Goal: Task Accomplishment & Management: Use online tool/utility

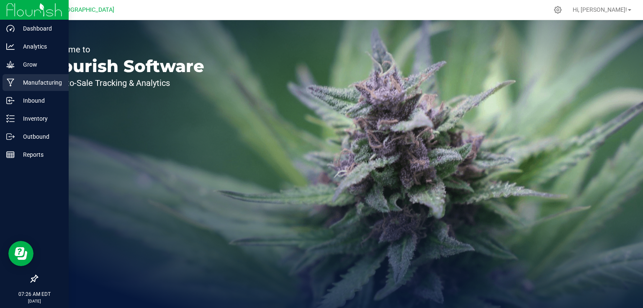
click at [11, 83] on icon at bounding box center [11, 83] width 8 height 8
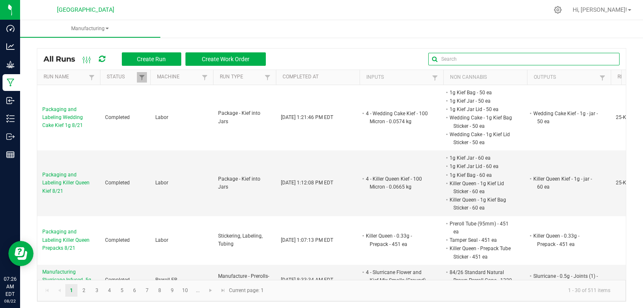
click at [595, 60] on input "text" at bounding box center [523, 59] width 191 height 13
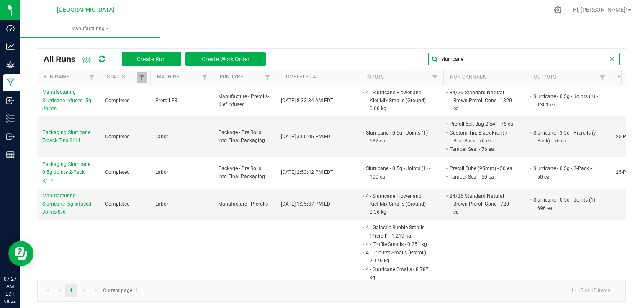
type input "slurricane"
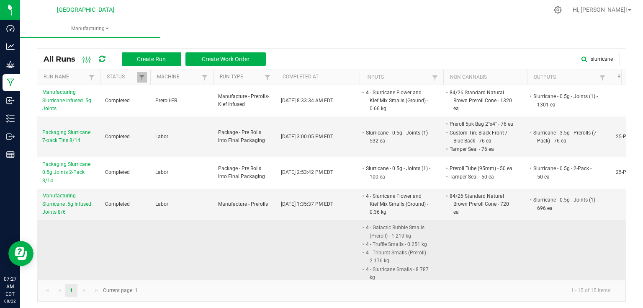
drag, startPoint x: 307, startPoint y: 213, endPoint x: 288, endPoint y: 233, distance: 28.1
click at [288, 233] on td "Aug 1, 2025 1:10:09 PM EDT" at bounding box center [318, 314] width 84 height 188
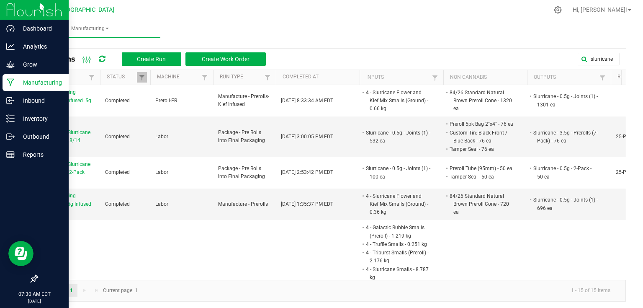
click at [18, 13] on img at bounding box center [34, 10] width 56 height 20
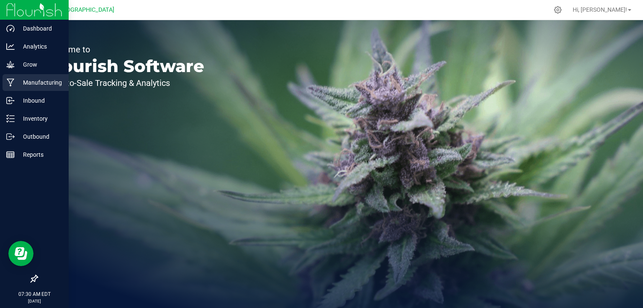
click at [42, 77] on div "Manufacturing" at bounding box center [36, 82] width 66 height 17
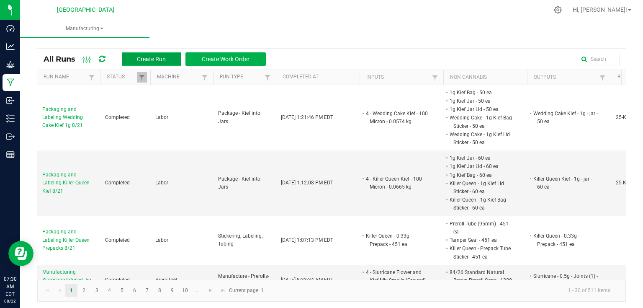
click at [165, 60] on span "Create Run" at bounding box center [151, 59] width 29 height 7
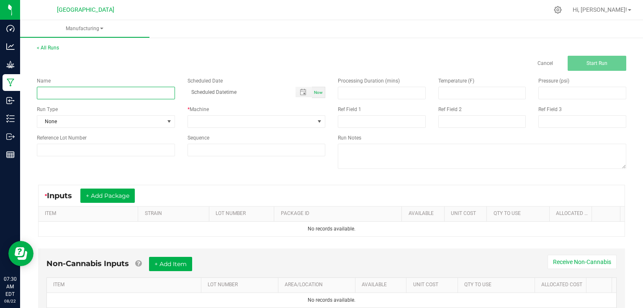
click at [134, 95] on input at bounding box center [106, 93] width 138 height 13
type input "Packaging LCGxOreo Quarters 8/21"
click at [144, 125] on span "None" at bounding box center [100, 122] width 127 height 12
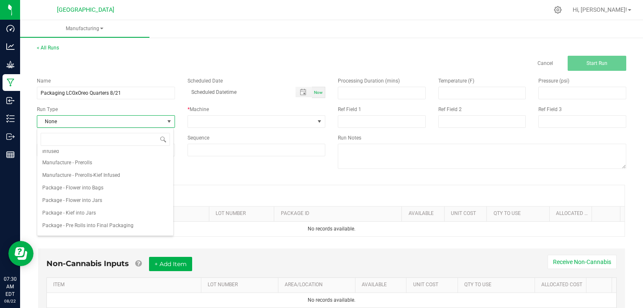
scroll to position [101, 0]
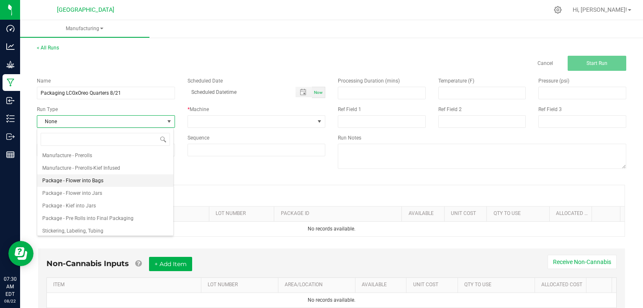
click at [103, 181] on li "Package - Flower into Bags" at bounding box center [105, 180] width 136 height 13
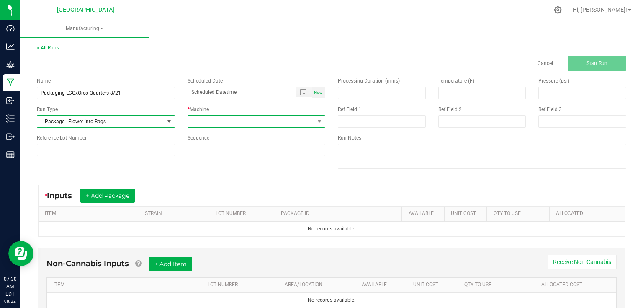
click at [245, 121] on span at bounding box center [251, 122] width 127 height 12
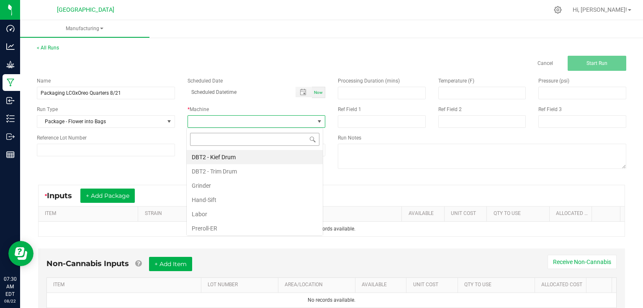
scroll to position [12, 137]
click at [224, 210] on li "Labor" at bounding box center [255, 214] width 136 height 14
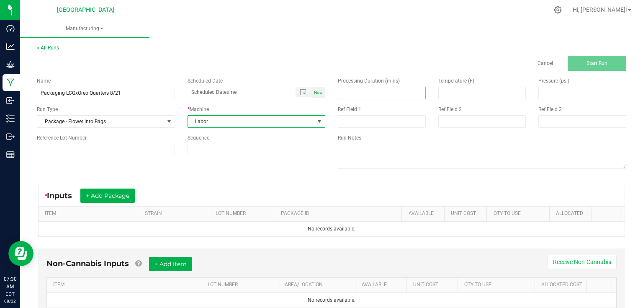
click at [367, 95] on input at bounding box center [381, 93] width 87 height 12
type input "60.00"
click at [270, 168] on div "Name Packaging LCGxOreo Quarters 8/21 Scheduled Date Now Run Type Package - Flo…" at bounding box center [332, 124] width 602 height 106
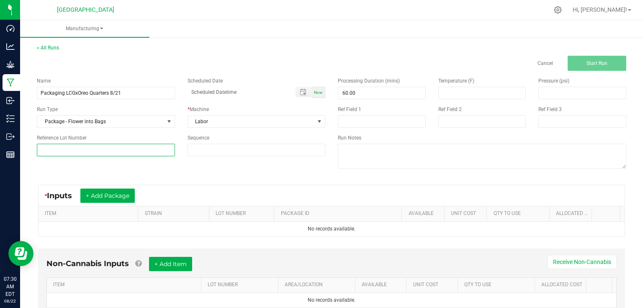
click at [144, 153] on input at bounding box center [106, 150] width 138 height 13
type input "25-F0040-1"
click at [160, 167] on div "Name Packaging LCGxOreo Quarters 8/21 Scheduled Date Now Run Type Package - Flo…" at bounding box center [332, 124] width 602 height 106
click at [130, 198] on button "+ Add Package" at bounding box center [107, 195] width 54 height 14
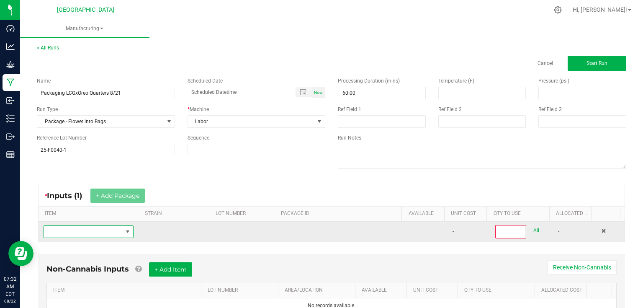
click at [117, 231] on span "NO DATA FOUND" at bounding box center [83, 232] width 79 height 12
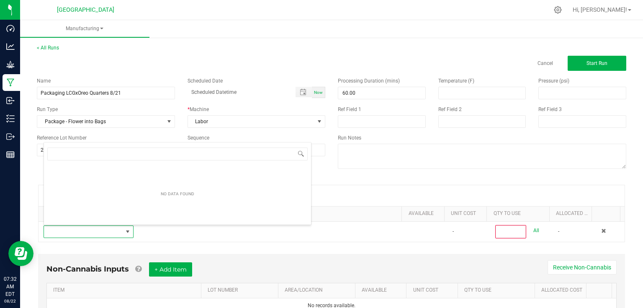
scroll to position [12, 87]
type input "4"
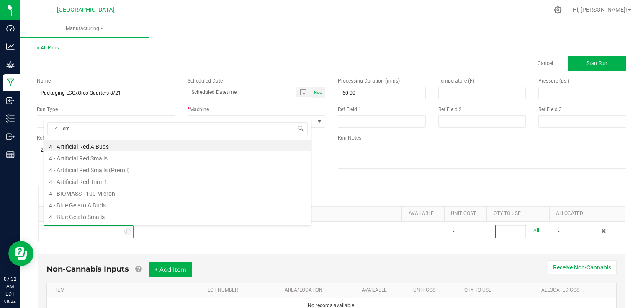
type input "4 - lemo"
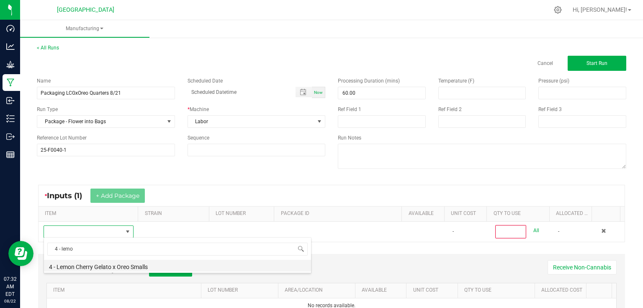
click at [109, 265] on li "4 - Lemon Cherry Gelato x Oreo Smalls" at bounding box center [177, 266] width 267 height 12
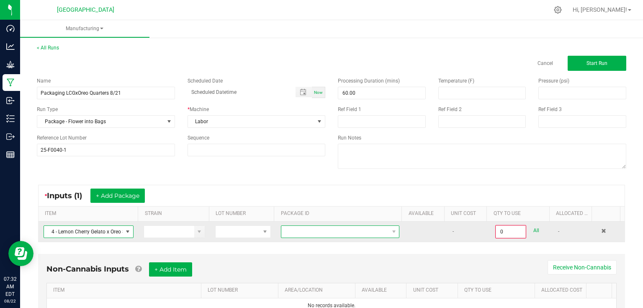
click at [287, 229] on span at bounding box center [334, 232] width 107 height 12
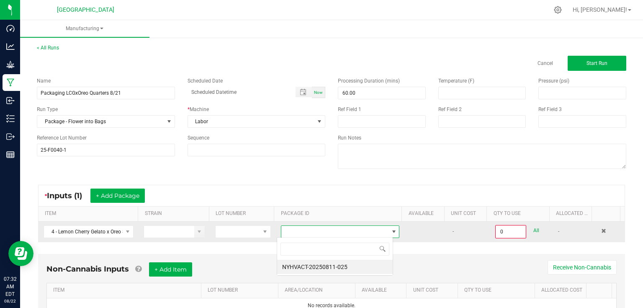
scroll to position [12, 116]
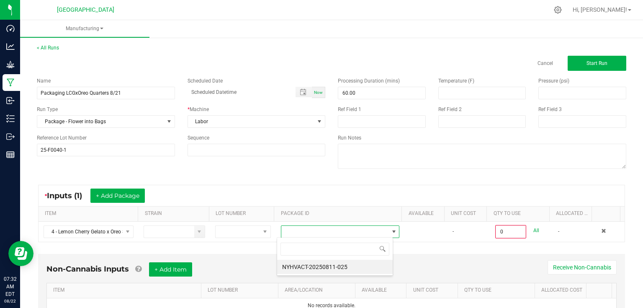
click at [302, 273] on div "NYHVACT-20250811-025" at bounding box center [335, 256] width 116 height 39
click at [306, 270] on li "NYHVACT-20250811-025" at bounding box center [335, 267] width 116 height 14
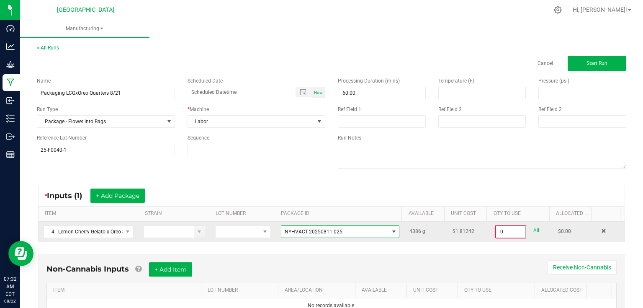
click at [515, 232] on input "0" at bounding box center [510, 232] width 29 height 12
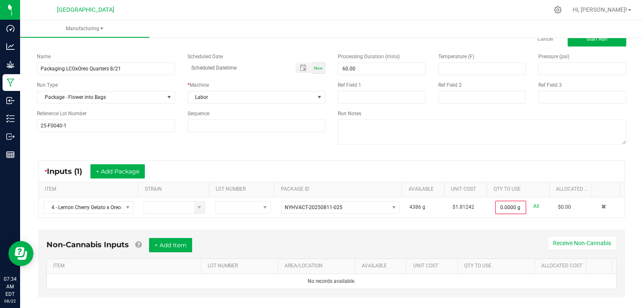
scroll to position [36, 0]
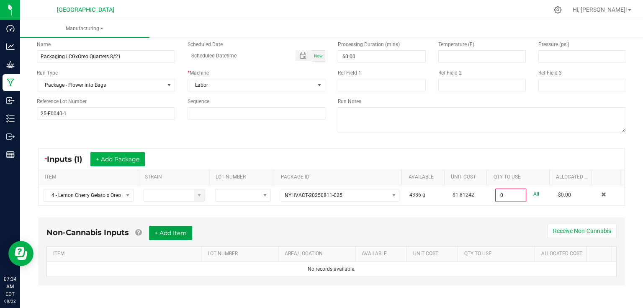
click at [179, 230] on button "+ Add Item" at bounding box center [170, 233] width 43 height 14
type input "0.0000 g"
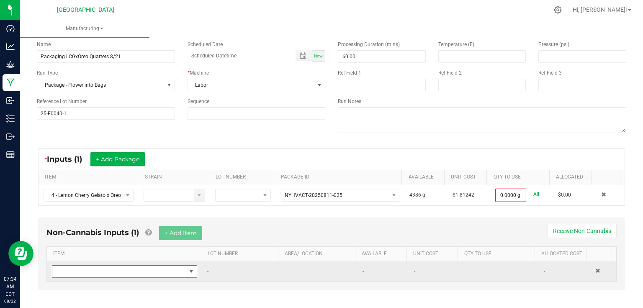
click at [87, 268] on span "NO DATA FOUND" at bounding box center [119, 272] width 134 height 12
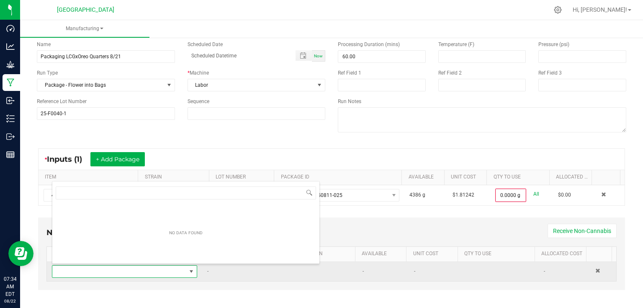
scroll to position [12, 141]
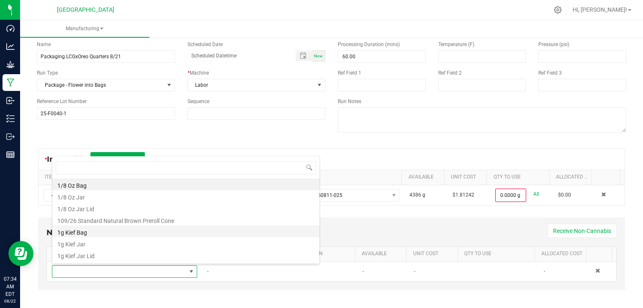
click at [86, 233] on li "1g Kief Bag" at bounding box center [185, 231] width 267 height 12
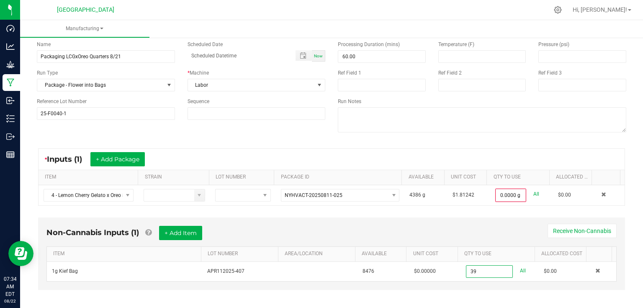
type input "39 ea"
click at [411, 211] on div "* Inputs (1) + Add Package ITEM STRAIN LOT NUMBER PACKAGE ID AVAILABLE Unit Cos…" at bounding box center [332, 177] width 602 height 72
click at [199, 231] on button "+ Add Item" at bounding box center [180, 233] width 43 height 14
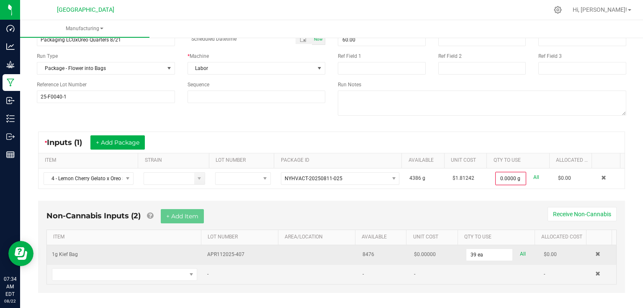
scroll to position [60, 0]
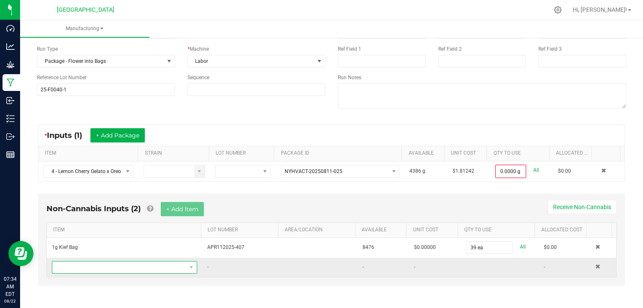
click at [122, 261] on span "NO DATA FOUND" at bounding box center [119, 267] width 134 height 12
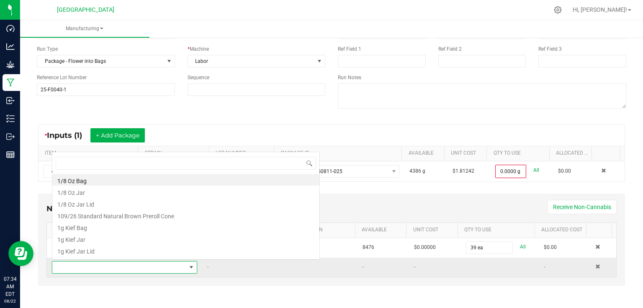
scroll to position [12, 141]
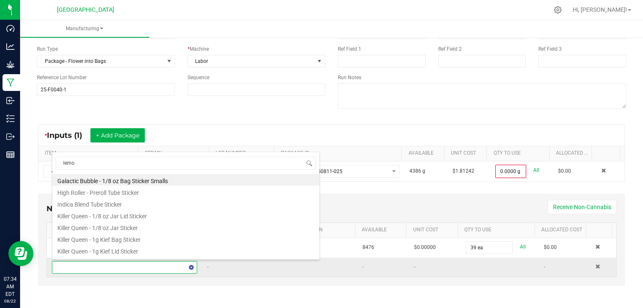
type input "lemon"
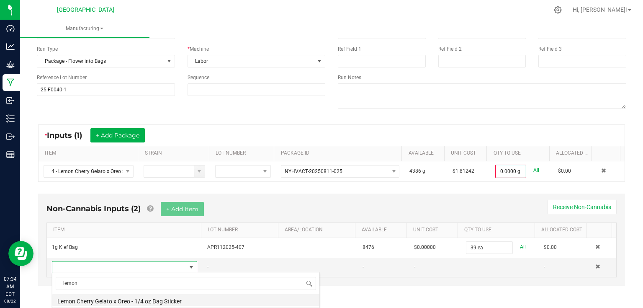
click at [137, 299] on li "Lemon Cherry Gelato x Oreo - 1/4 oz Bag Sticker" at bounding box center [185, 300] width 267 height 12
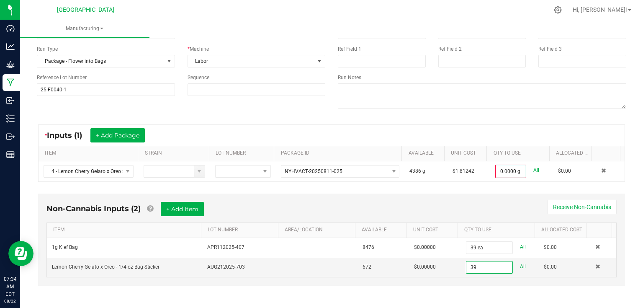
type input "39 ea"
click at [481, 292] on div "Non-Cannabis Inputs (2) + Add Item Receive Non-Cannabis ITEM LOT NUMBER AREA/LO…" at bounding box center [332, 245] width 602 height 112
click at [184, 205] on button "+ Add Item" at bounding box center [182, 209] width 43 height 14
click at [272, 211] on div "Non-Cannabis Inputs (3) + Add Item Receive Non-Cannabis" at bounding box center [331, 212] width 570 height 21
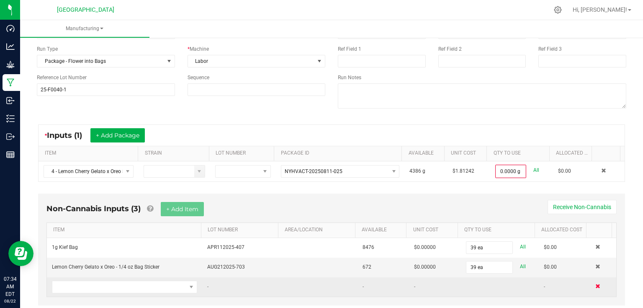
click at [596, 287] on span at bounding box center [598, 286] width 5 height 5
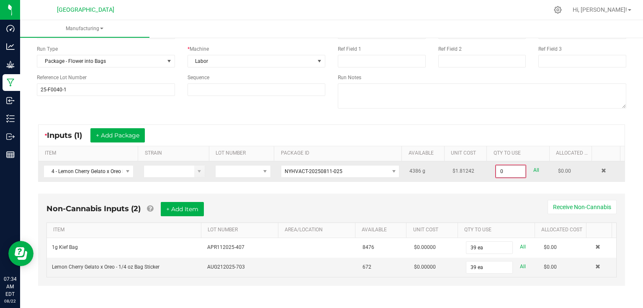
click at [514, 174] on input "0" at bounding box center [510, 171] width 29 height 12
type input "0"
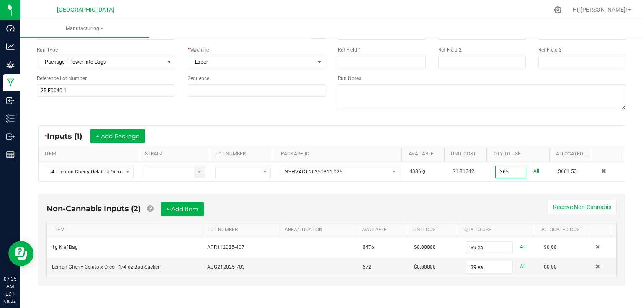
type input "365.0000 g"
click at [517, 187] on div "* Inputs (1) + Add Package ITEM STRAIN LOT NUMBER PACKAGE ID AVAILABLE Unit Cos…" at bounding box center [332, 154] width 602 height 72
click at [512, 198] on div "Non-Cannabis Inputs (2) + Add Item Receive Non-Cannabis ITEM LOT NUMBER AREA/LO…" at bounding box center [331, 240] width 587 height 92
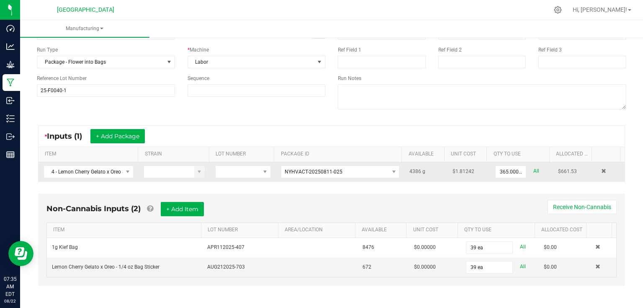
scroll to position [0, 0]
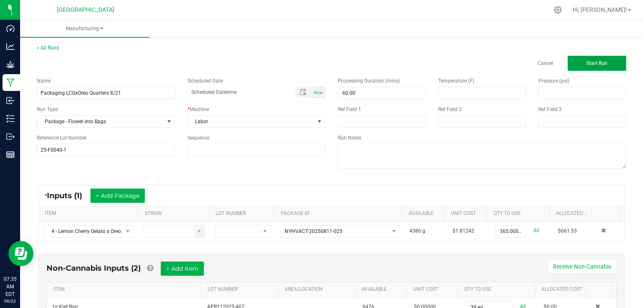
click at [609, 67] on button "Start Run" at bounding box center [597, 63] width 59 height 15
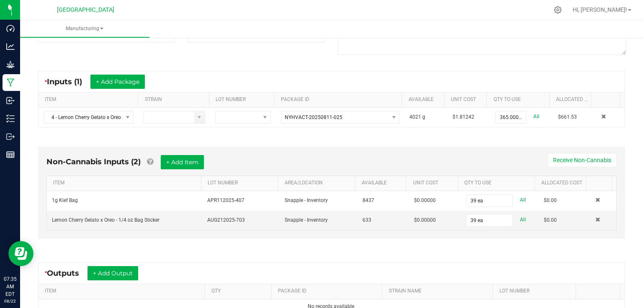
scroll to position [134, 0]
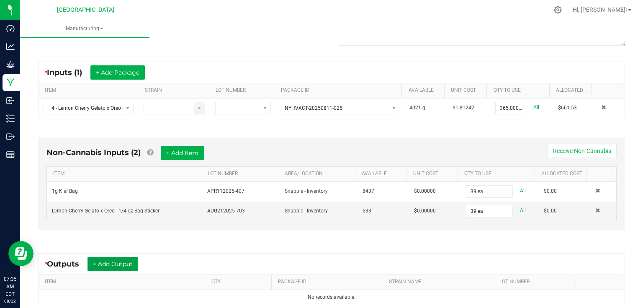
click at [105, 263] on button "+ Add Output" at bounding box center [113, 264] width 51 height 14
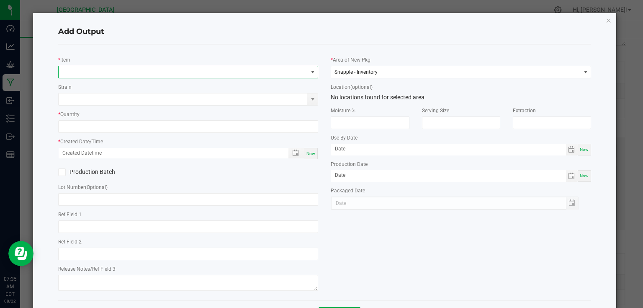
click at [157, 75] on span "NO DATA FOUND" at bounding box center [183, 72] width 249 height 12
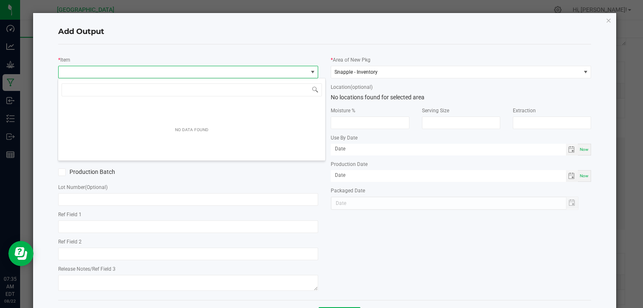
scroll to position [12, 258]
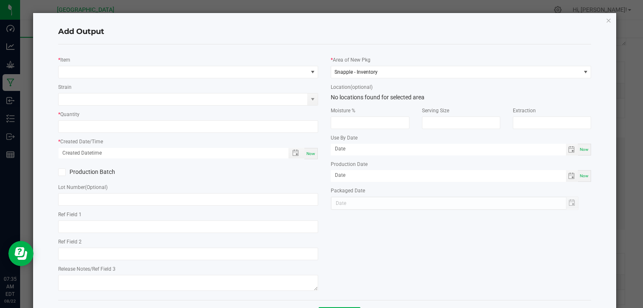
click at [170, 62] on div "* Item" at bounding box center [188, 66] width 261 height 23
click at [606, 15] on icon "button" at bounding box center [609, 20] width 6 height 10
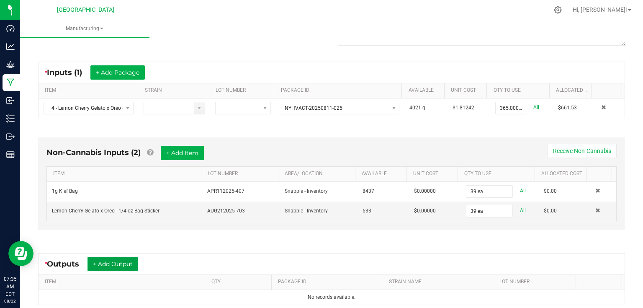
click at [119, 258] on button "+ Add Output" at bounding box center [113, 264] width 51 height 14
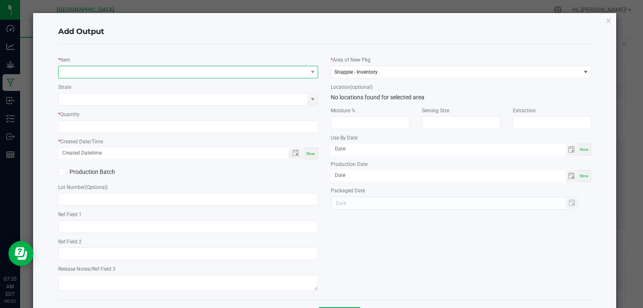
click at [156, 70] on span "NO DATA FOUND" at bounding box center [183, 72] width 249 height 12
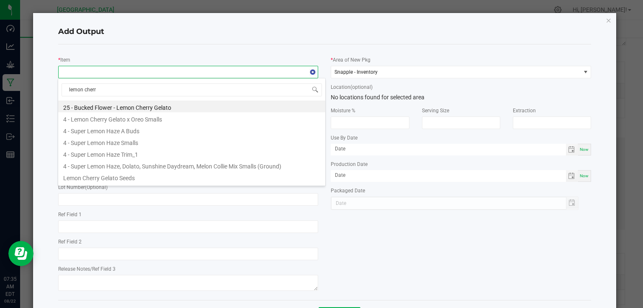
type input "lemon cherry"
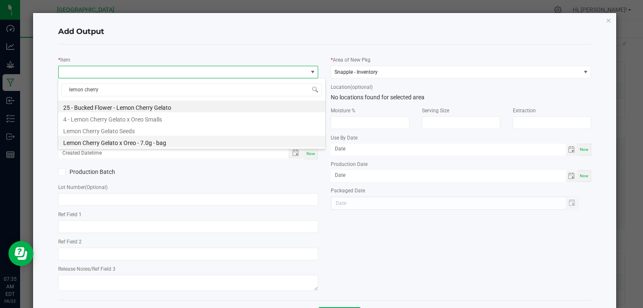
click at [128, 139] on li "Lemon Cherry Gelato x Oreo - 7.0g - bag" at bounding box center [191, 142] width 267 height 12
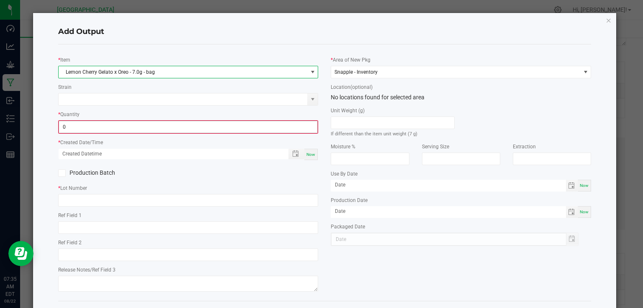
click at [129, 129] on input "0" at bounding box center [188, 127] width 259 height 12
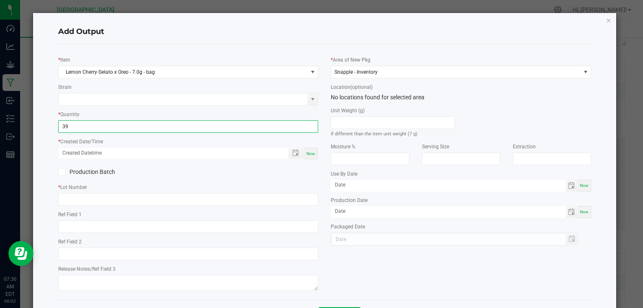
type input "39 ea"
click at [307, 155] on span "Now" at bounding box center [311, 153] width 9 height 5
type input "08/22/2025 7:36 AM"
type input "[DATE]"
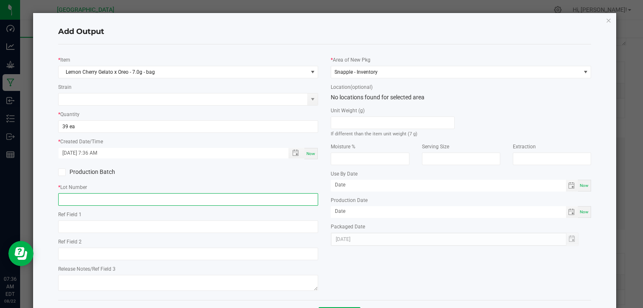
click at [292, 200] on input "text" at bounding box center [188, 199] width 261 height 13
type input "25-F0040-1"
click at [251, 188] on div "* Lot Number 25-F0040-1" at bounding box center [188, 194] width 261 height 23
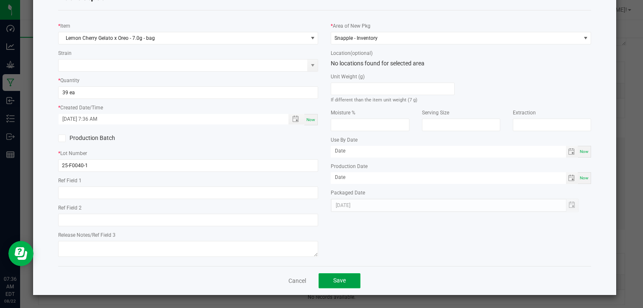
click at [348, 284] on button "Save" at bounding box center [340, 280] width 42 height 15
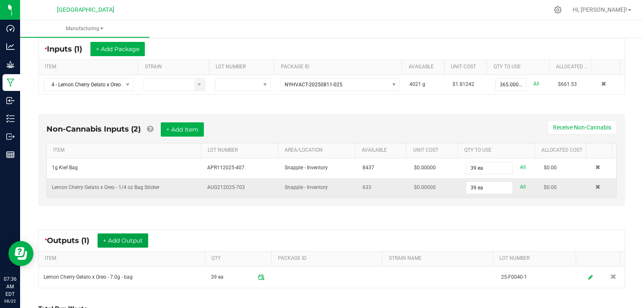
scroll to position [168, 0]
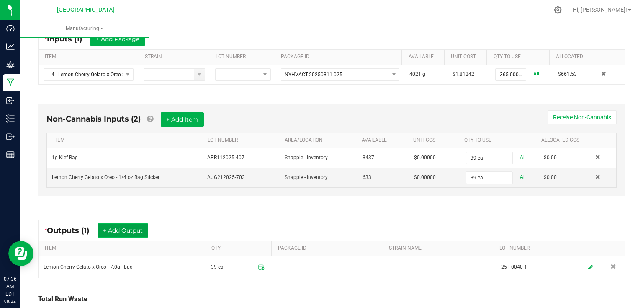
click at [115, 229] on button "+ Add Output" at bounding box center [123, 230] width 51 height 14
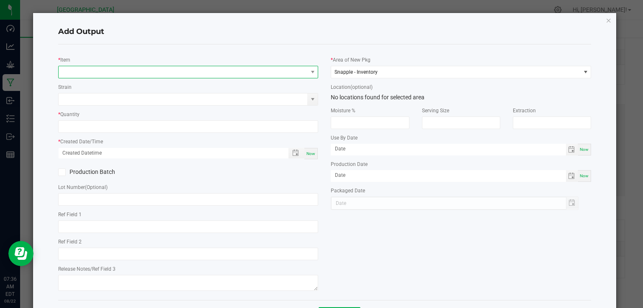
click at [121, 73] on span "NO DATA FOUND" at bounding box center [183, 72] width 249 height 12
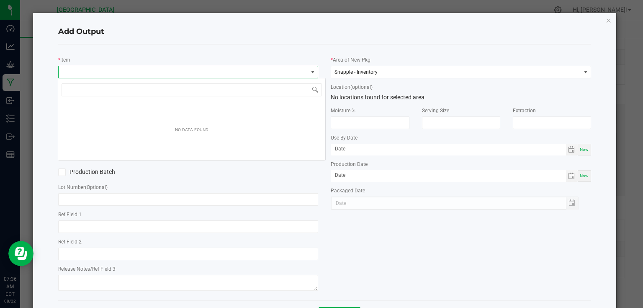
scroll to position [12, 258]
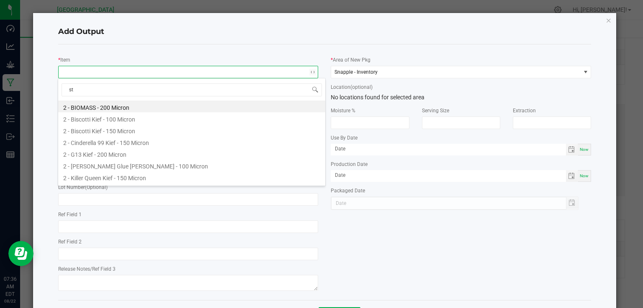
type input "ste"
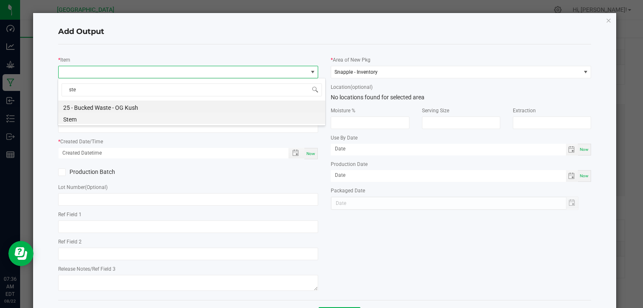
click at [76, 121] on li "Stem" at bounding box center [191, 118] width 267 height 12
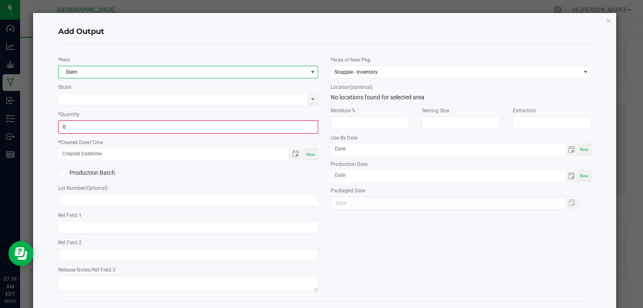
click at [76, 121] on input "0" at bounding box center [188, 127] width 259 height 12
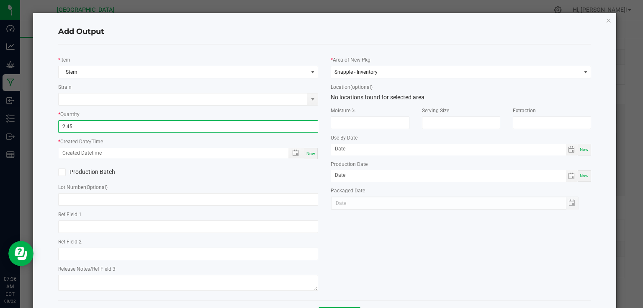
type input "2.4500 g"
click at [310, 152] on span "Now" at bounding box center [311, 153] width 9 height 5
type input "08/22/2025 7:36 AM"
type input "[DATE]"
click at [311, 174] on div "Production Batch" at bounding box center [188, 172] width 273 height 13
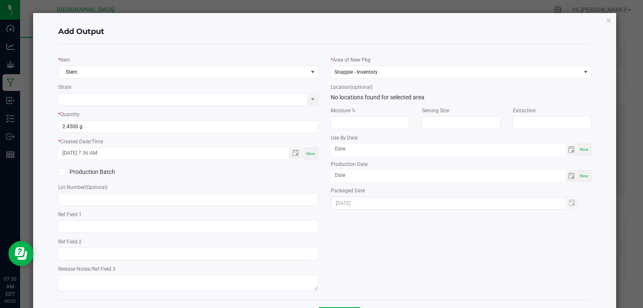
scroll to position [34, 0]
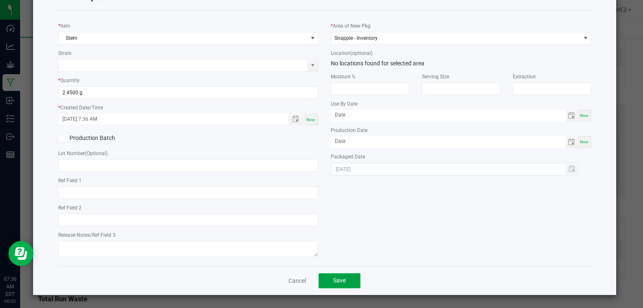
click at [340, 278] on span "Save" at bounding box center [339, 280] width 13 height 7
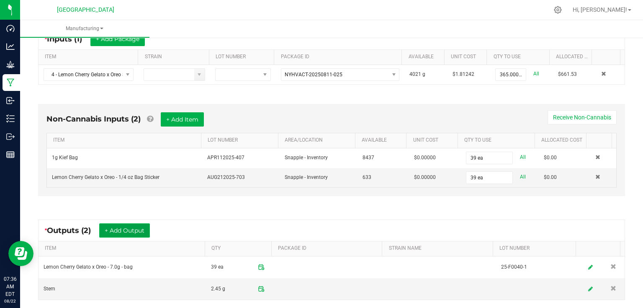
click at [143, 227] on button "+ Add Output" at bounding box center [124, 230] width 51 height 14
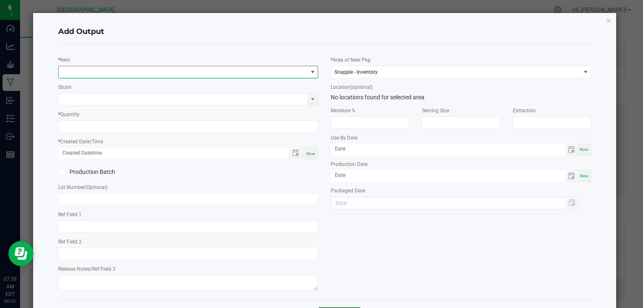
click at [151, 74] on span "NO DATA FOUND" at bounding box center [183, 72] width 249 height 12
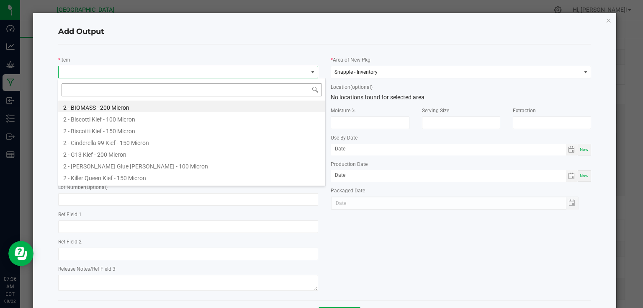
scroll to position [12, 258]
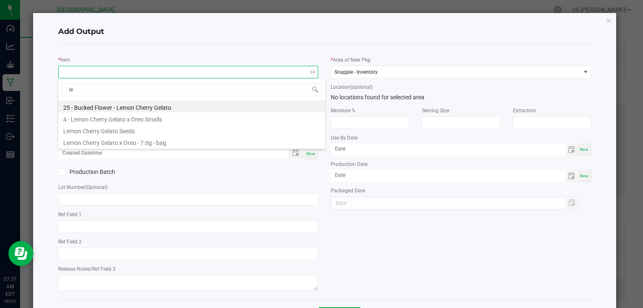
type input "l"
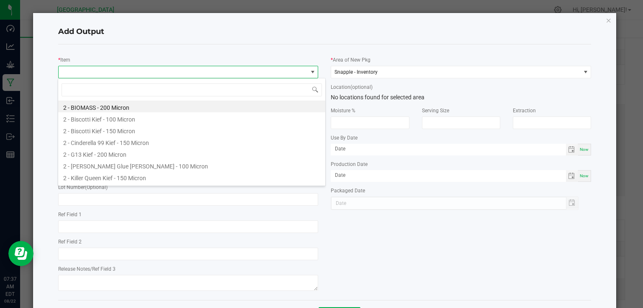
click at [260, 49] on div "* Item Strain * Quantity * Created Date/Time Now Production Batch Lot Number (O…" at bounding box center [325, 171] width 534 height 255
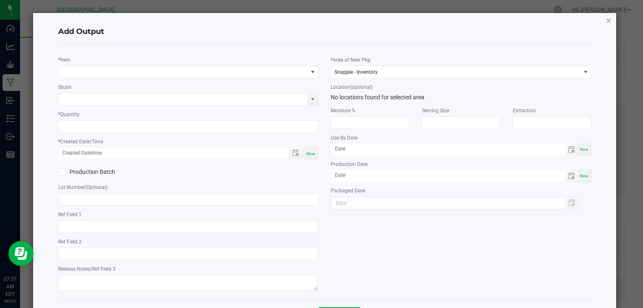
click at [606, 17] on icon "button" at bounding box center [609, 20] width 6 height 10
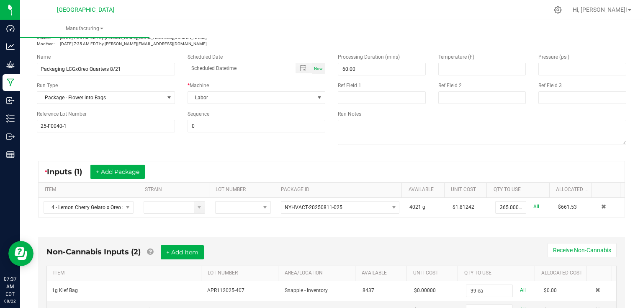
scroll to position [18, 0]
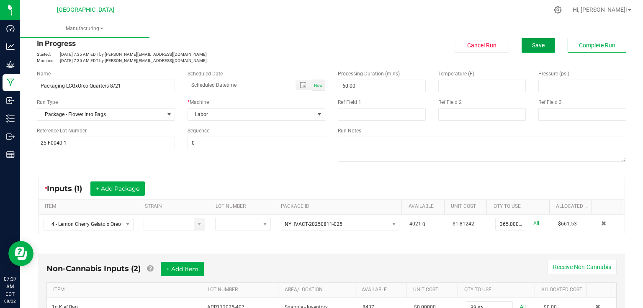
click at [538, 44] on span "Save" at bounding box center [538, 45] width 13 height 7
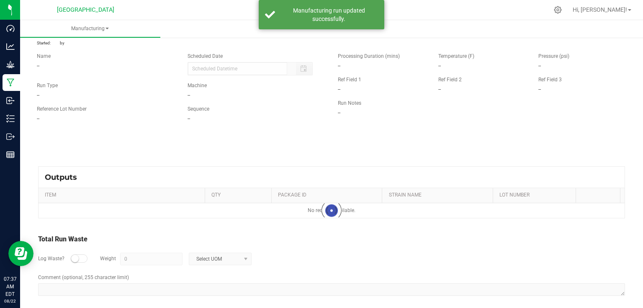
scroll to position [0, 0]
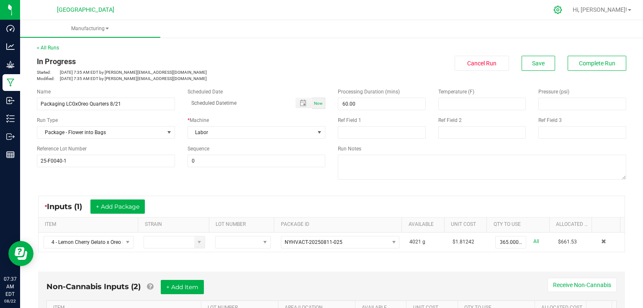
click at [569, 15] on div at bounding box center [558, 10] width 21 height 18
click at [538, 67] on button "Save" at bounding box center [539, 63] width 34 height 15
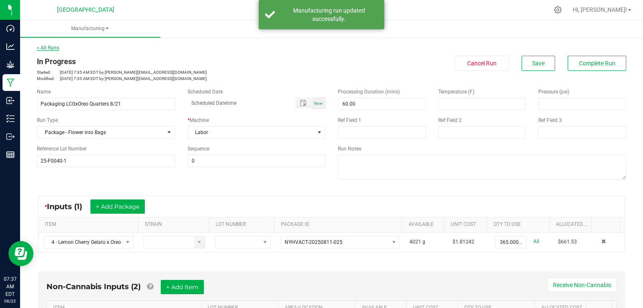
click at [56, 50] on link "< All Runs" at bounding box center [48, 48] width 22 height 6
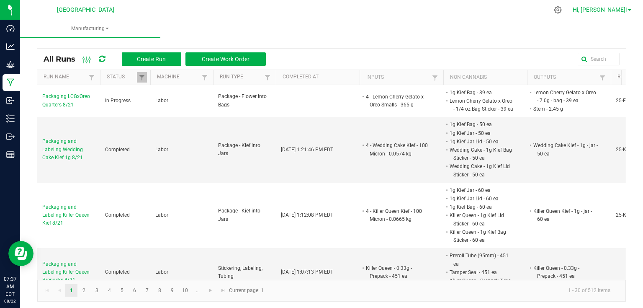
drag, startPoint x: 597, startPoint y: 10, endPoint x: 594, endPoint y: 15, distance: 5.5
click at [596, 11] on span "Hi, [PERSON_NAME]!" at bounding box center [600, 9] width 54 height 7
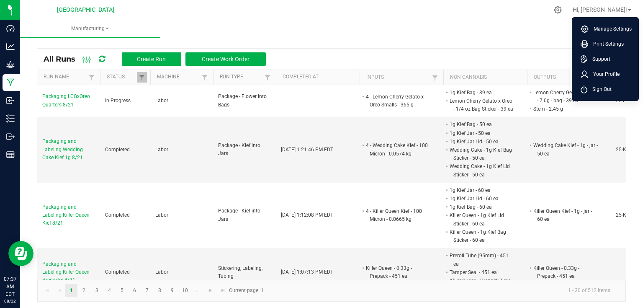
click at [549, 15] on div at bounding box center [349, 10] width 399 height 16
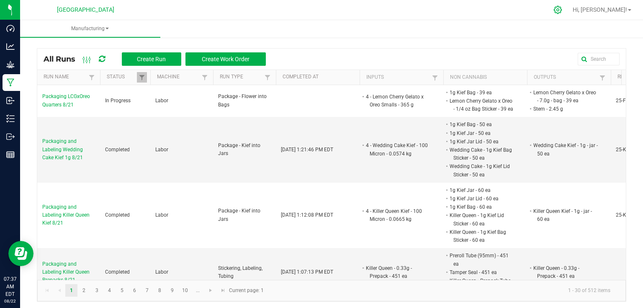
click at [562, 12] on icon at bounding box center [558, 9] width 9 height 9
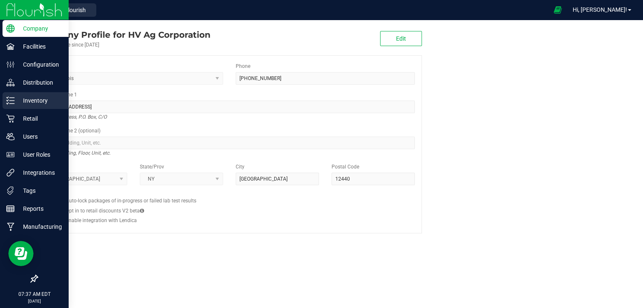
click at [23, 101] on p "Inventory" at bounding box center [40, 100] width 50 height 10
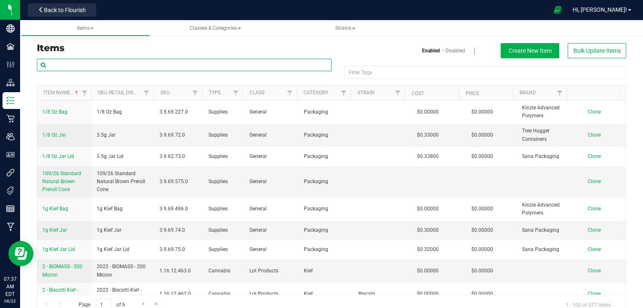
click at [233, 69] on input "text" at bounding box center [184, 65] width 295 height 13
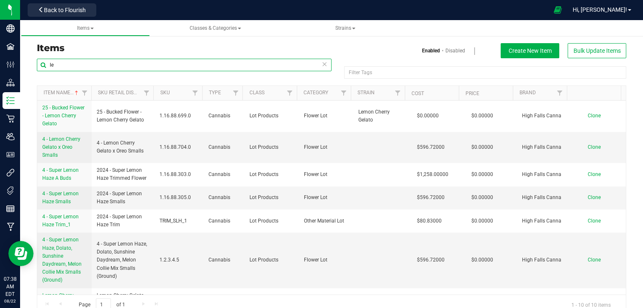
type input "l"
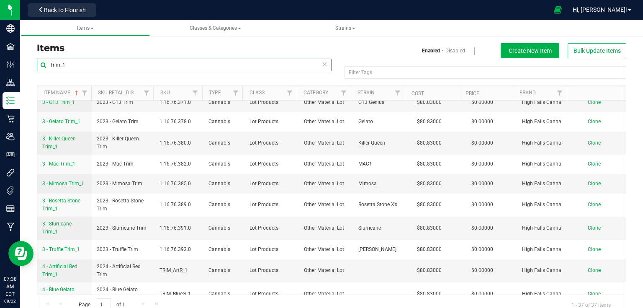
scroll to position [168, 0]
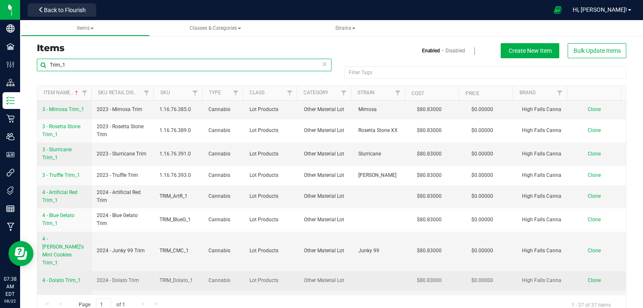
type input "Trim_1"
drag, startPoint x: 40, startPoint y: 245, endPoint x: 83, endPoint y: 246, distance: 42.8
click at [83, 271] on td "4 - Dolato Trim_1" at bounding box center [64, 280] width 54 height 19
copy span "4 - Dolato Trim_1"
click at [588, 277] on span "Clone" at bounding box center [594, 280] width 13 height 6
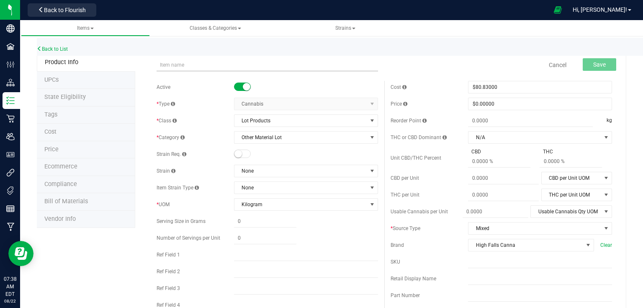
click at [252, 62] on input "text" at bounding box center [268, 65] width 222 height 13
click at [179, 64] on input "4 - Dolato Trim_1" at bounding box center [268, 65] width 222 height 13
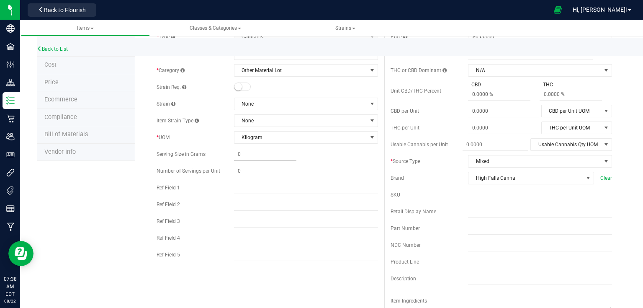
scroll to position [67, 0]
type input "4 - Lemon Cherry Gelato Trim_1"
click at [281, 143] on span "Kilogram" at bounding box center [301, 138] width 133 height 12
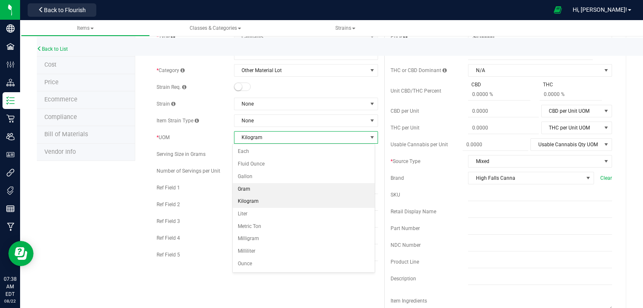
click at [251, 183] on li "Gram" at bounding box center [304, 189] width 142 height 13
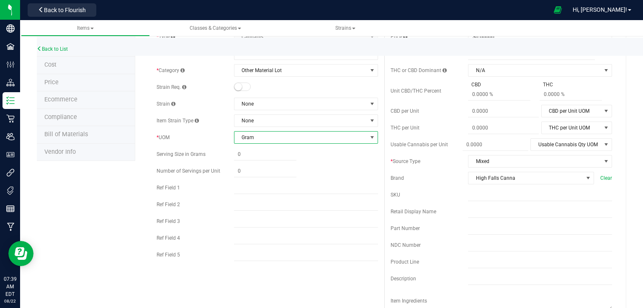
click at [318, 170] on div at bounding box center [306, 171] width 144 height 12
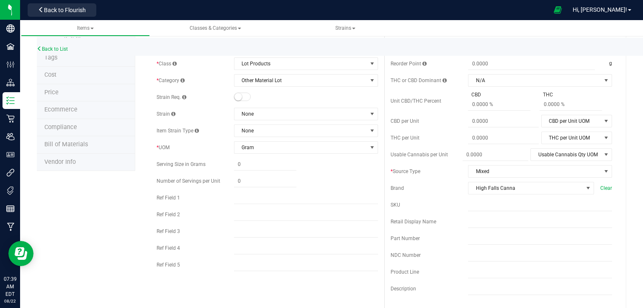
scroll to position [0, 0]
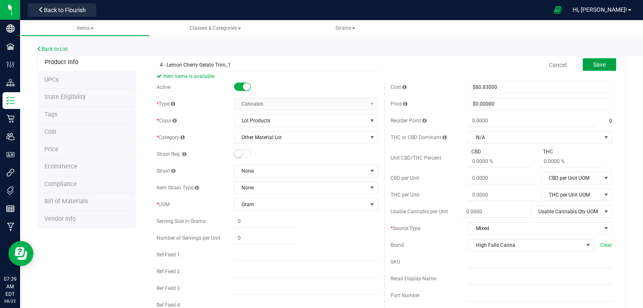
click at [589, 69] on button "Save" at bounding box center [600, 64] width 34 height 13
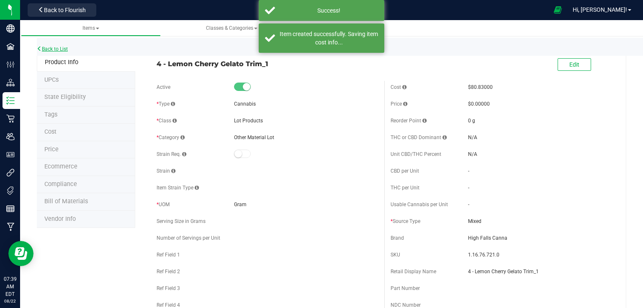
click at [53, 49] on link "Back to List" at bounding box center [52, 49] width 31 height 6
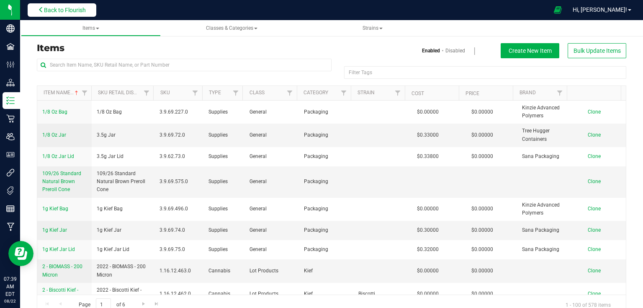
click at [83, 9] on span "Back to Flourish" at bounding box center [65, 10] width 42 height 7
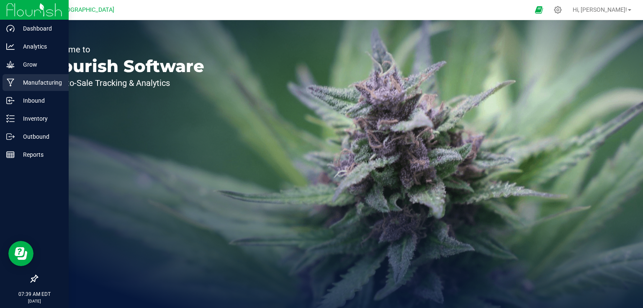
click at [5, 80] on div "Manufacturing" at bounding box center [36, 82] width 66 height 17
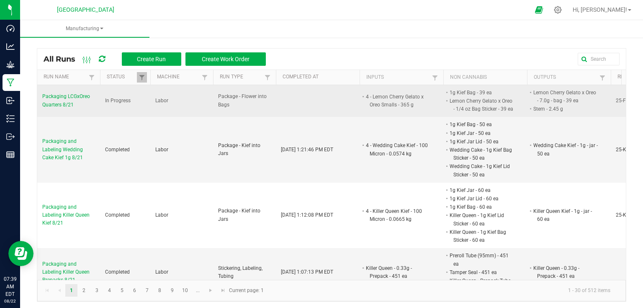
click at [63, 99] on span "Packaging LCGxOreo Quarters 8/21" at bounding box center [68, 101] width 53 height 16
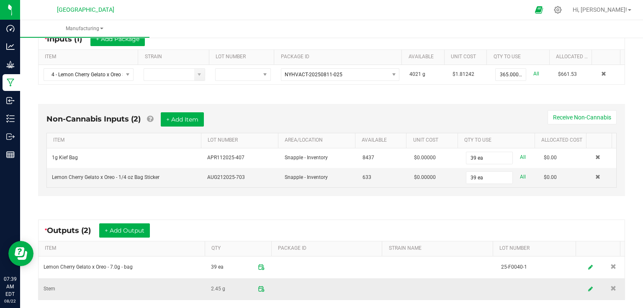
scroll to position [253, 0]
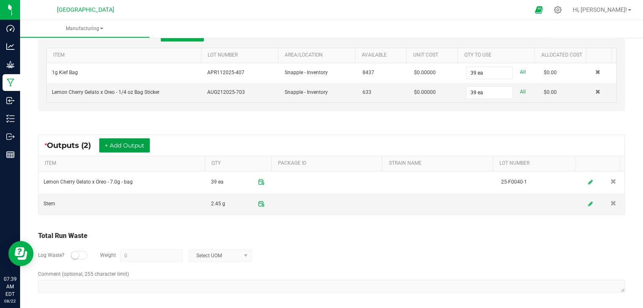
click at [135, 147] on button "+ Add Output" at bounding box center [124, 145] width 51 height 14
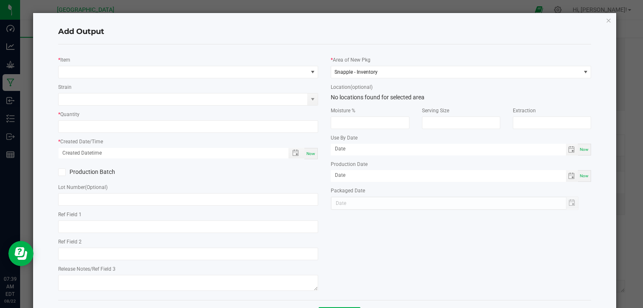
click at [127, 64] on div "* Item" at bounding box center [188, 66] width 261 height 23
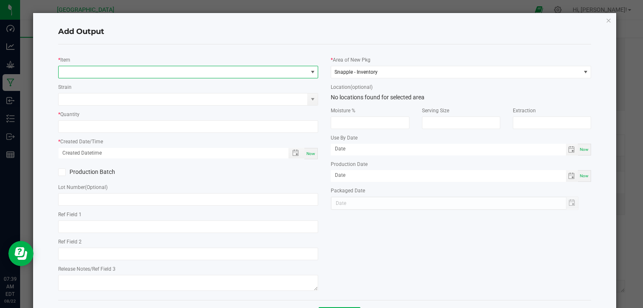
click at [127, 71] on span "NO DATA FOUND" at bounding box center [183, 72] width 249 height 12
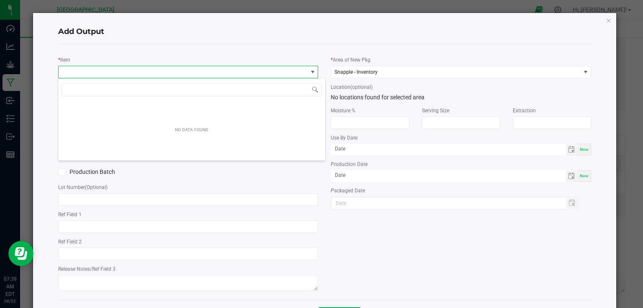
scroll to position [12, 258]
type input "lemon cherry"
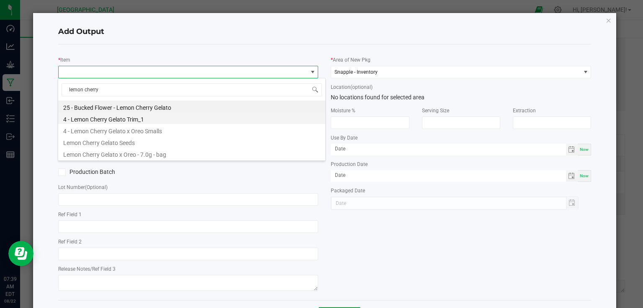
click at [126, 119] on li "4 - Lemon Cherry Gelato Trim_1" at bounding box center [191, 118] width 267 height 12
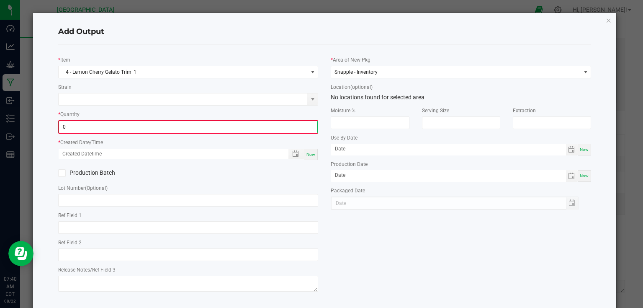
click at [127, 126] on input "0" at bounding box center [188, 127] width 259 height 12
type input "30.5000 g"
click at [307, 153] on span "Now" at bounding box center [311, 153] width 9 height 5
type input "08/22/2025 7:40 AM"
type input "[DATE]"
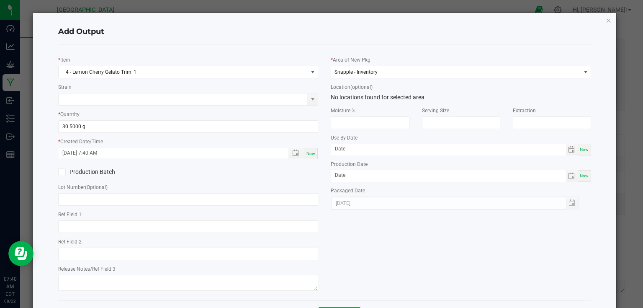
click at [305, 162] on div "* Item 4 - Lemon Cherry Gelato Trim_1 Strain * Quantity 30.5000 g * Created Dat…" at bounding box center [188, 172] width 273 height 242
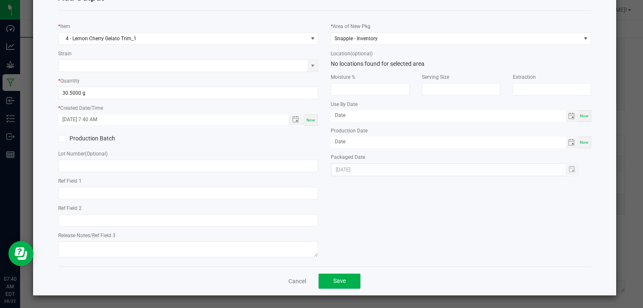
scroll to position [34, 0]
click at [329, 286] on button "Save" at bounding box center [340, 280] width 42 height 15
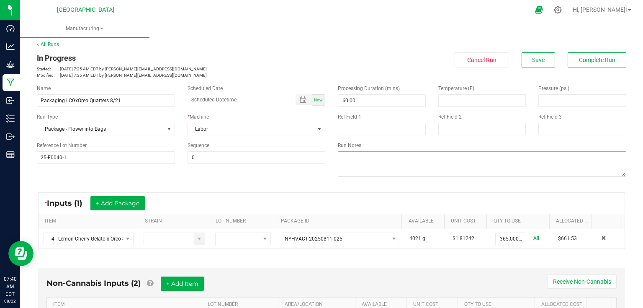
scroll to position [0, 0]
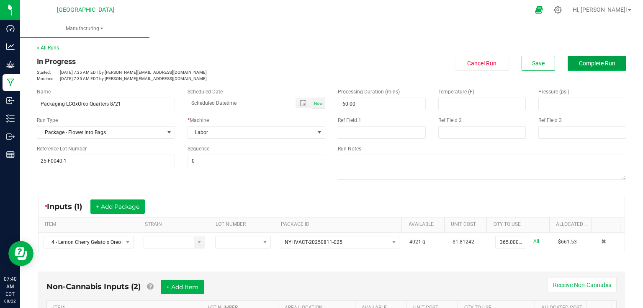
click at [570, 66] on button "Complete Run" at bounding box center [597, 63] width 59 height 15
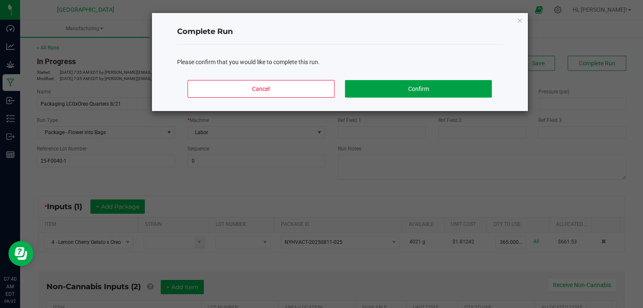
click at [457, 83] on button "Confirm" at bounding box center [418, 89] width 147 height 18
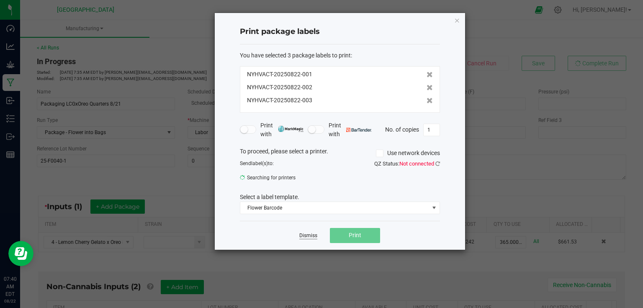
click at [304, 237] on link "Dismiss" at bounding box center [308, 235] width 18 height 7
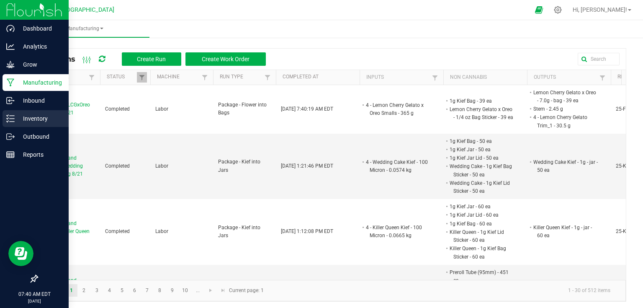
click at [6, 116] on icon at bounding box center [10, 118] width 8 height 8
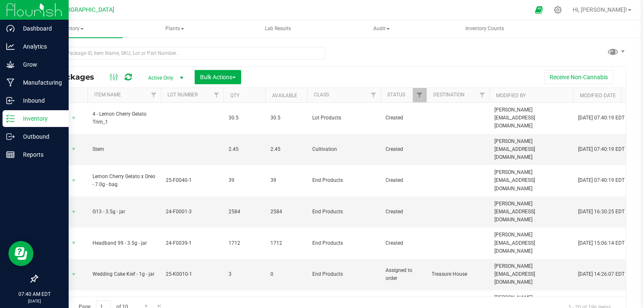
click at [137, 59] on div at bounding box center [181, 56] width 289 height 19
click at [158, 49] on input "text" at bounding box center [181, 53] width 289 height 13
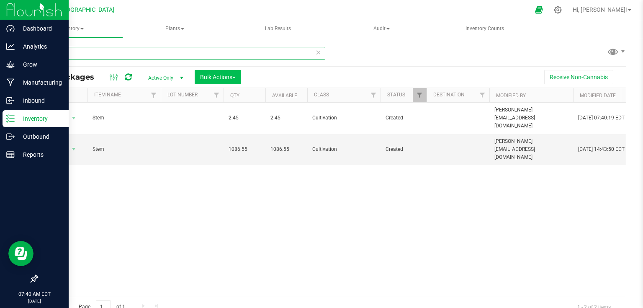
type input "stem"
click at [205, 79] on span "Bulk Actions" at bounding box center [218, 77] width 36 height 7
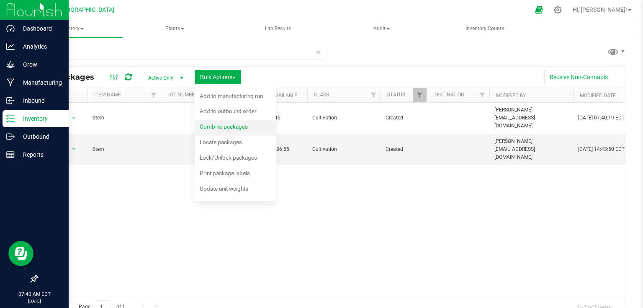
click at [211, 127] on span "Combine packages" at bounding box center [224, 126] width 48 height 7
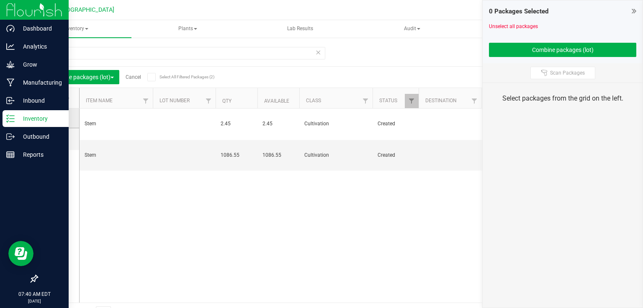
click at [49, 116] on td at bounding box center [58, 118] width 42 height 20
click at [54, 118] on icon at bounding box center [55, 118] width 5 height 0
click at [0, 0] on input "checkbox" at bounding box center [0, 0] width 0 height 0
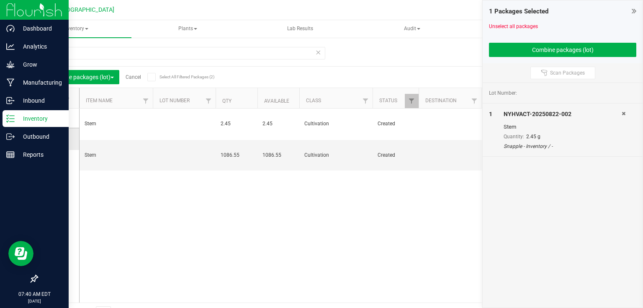
click at [59, 141] on span at bounding box center [56, 139] width 8 height 8
click at [0, 0] on input "checkbox" at bounding box center [0, 0] width 0 height 0
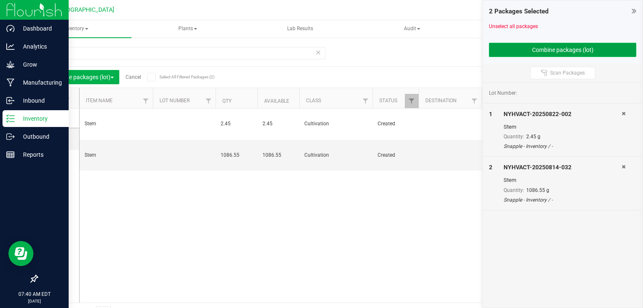
click at [498, 55] on button "Combine packages (lot)" at bounding box center [562, 50] width 147 height 14
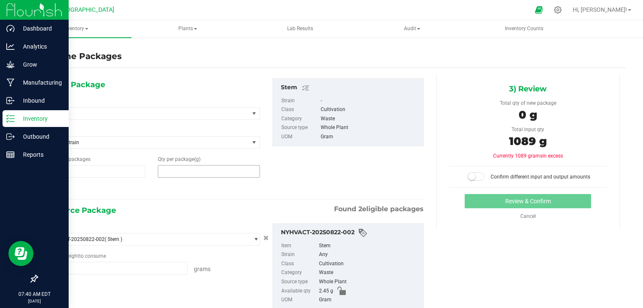
click at [181, 171] on span at bounding box center [209, 171] width 102 height 13
type input "1089"
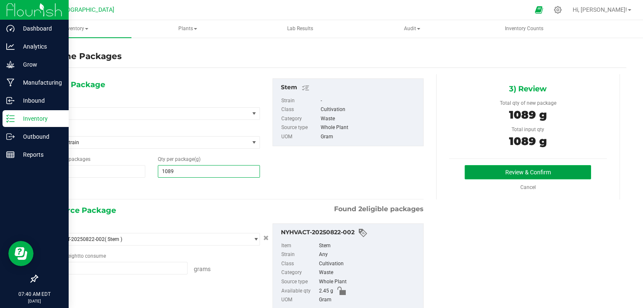
type input "1,089"
click at [478, 167] on button "Review & Confirm" at bounding box center [528, 172] width 126 height 14
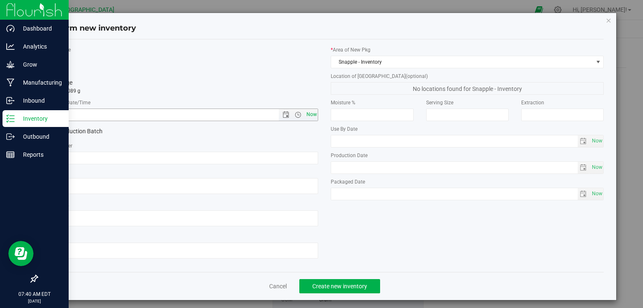
click at [315, 118] on span "Now" at bounding box center [311, 114] width 14 height 12
type input "8/22/2025 7:40 AM"
click at [345, 288] on span "Create new inventory" at bounding box center [339, 286] width 55 height 7
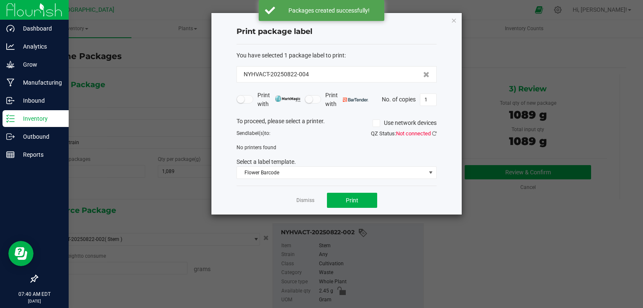
click at [296, 201] on div "Dismiss Print" at bounding box center [337, 200] width 200 height 29
click at [311, 201] on link "Dismiss" at bounding box center [306, 200] width 18 height 7
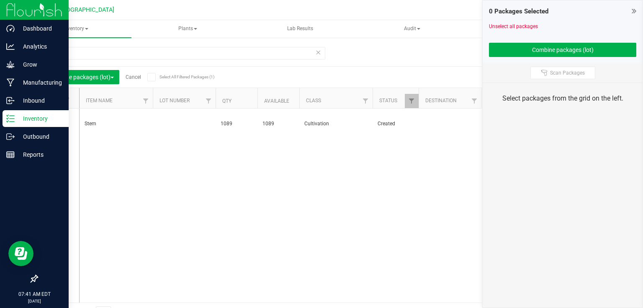
click at [632, 8] on icon at bounding box center [634, 11] width 5 height 8
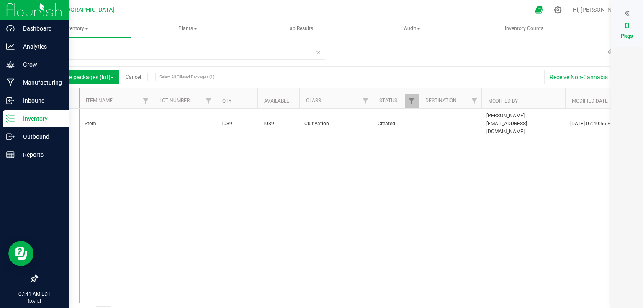
click at [132, 77] on link "Cancel" at bounding box center [133, 77] width 15 height 6
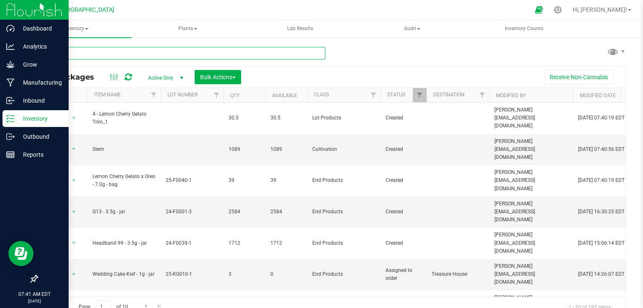
click at [129, 52] on input "text" at bounding box center [181, 53] width 289 height 13
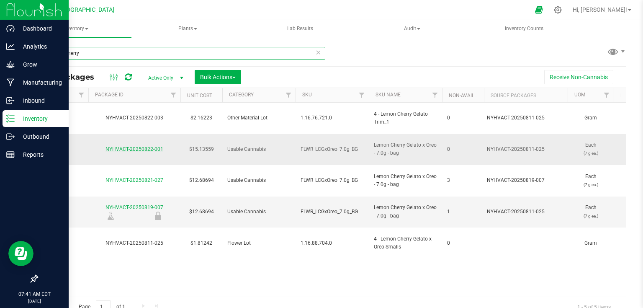
type input "lemon cherry"
click at [158, 146] on link "NYHVACT-20250822-001" at bounding box center [135, 149] width 58 height 6
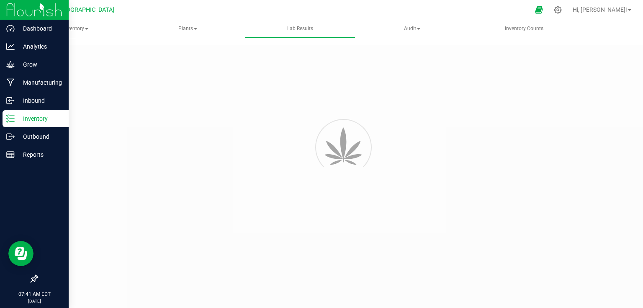
type input "NYHVACT-20250819-007"
type input "20250813-FALL-001"
type input "NYHVACT-20250819-007"
type input "08/13/2025 11:00 PM"
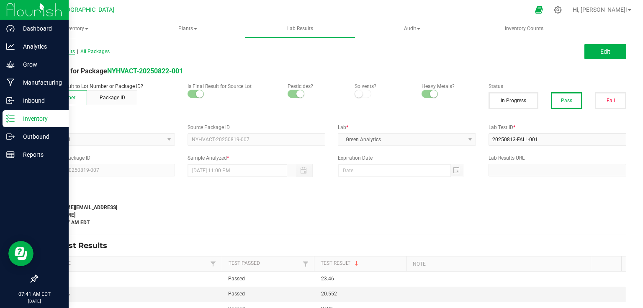
click at [51, 49] on span "All Lab Results" at bounding box center [56, 52] width 38 height 6
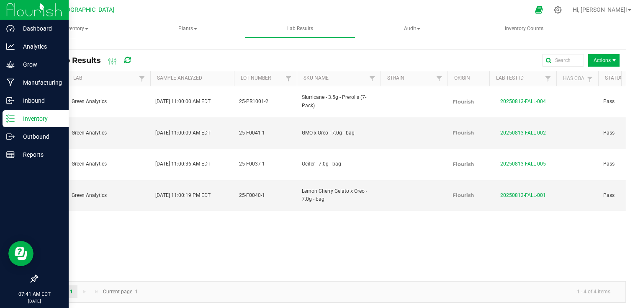
click at [22, 116] on p "Inventory" at bounding box center [40, 119] width 50 height 10
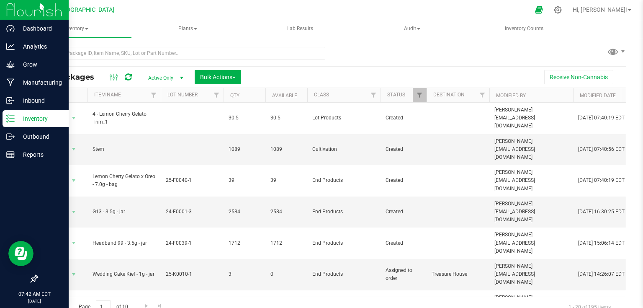
click at [14, 15] on img at bounding box center [34, 10] width 56 height 20
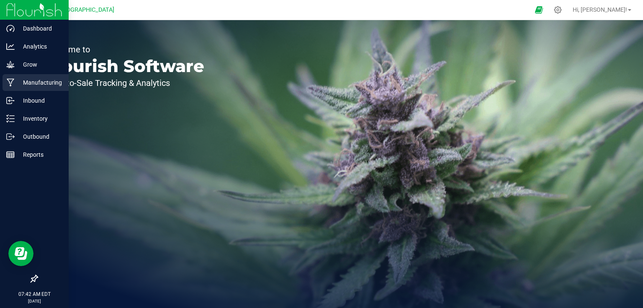
click at [15, 80] on p "Manufacturing" at bounding box center [40, 82] width 50 height 10
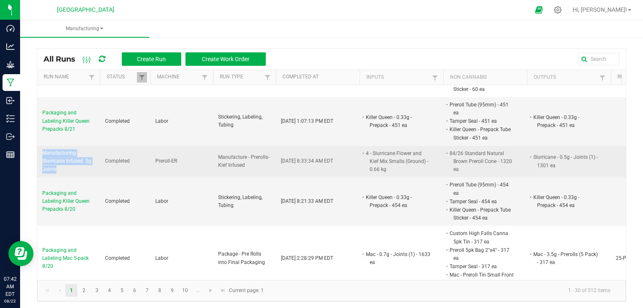
drag, startPoint x: 40, startPoint y: 141, endPoint x: 79, endPoint y: 164, distance: 45.1
click at [79, 164] on td "Manufacturing Slurricane Infused .5g Joints" at bounding box center [68, 162] width 63 height 32
copy span "Manufacturing Slurricane Infused .5g Joints"
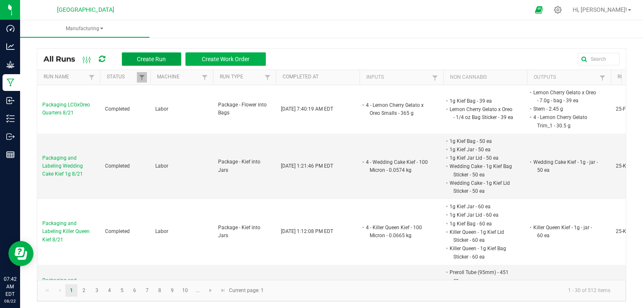
click at [160, 54] on button "Create Run" at bounding box center [151, 58] width 59 height 13
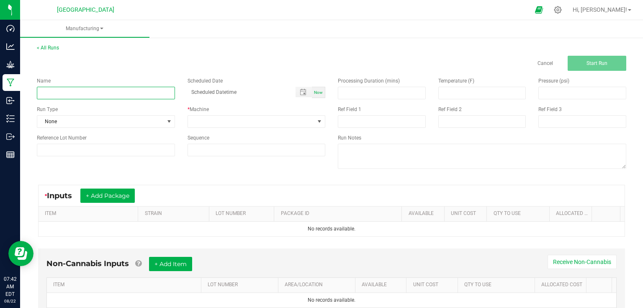
click at [141, 92] on input at bounding box center [106, 93] width 138 height 13
paste input "Manufacturing Slurricane Infused .5g Joints"
type input "Manufacturing Slurricane Infused .5g Joints 8/21"
click at [358, 88] on input at bounding box center [381, 93] width 87 height 12
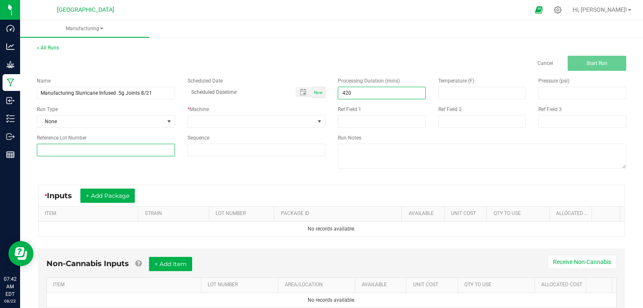
type input "420.00"
click at [159, 146] on input at bounding box center [106, 150] width 138 height 13
click at [209, 107] on div "* Machine" at bounding box center [257, 110] width 138 height 8
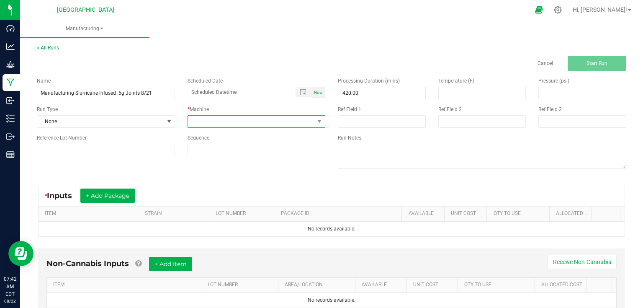
click at [206, 125] on span at bounding box center [251, 122] width 127 height 12
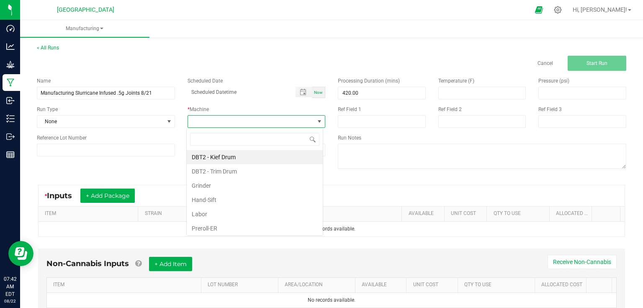
scroll to position [12, 137]
click at [211, 225] on li "Preroll-ER" at bounding box center [255, 228] width 136 height 14
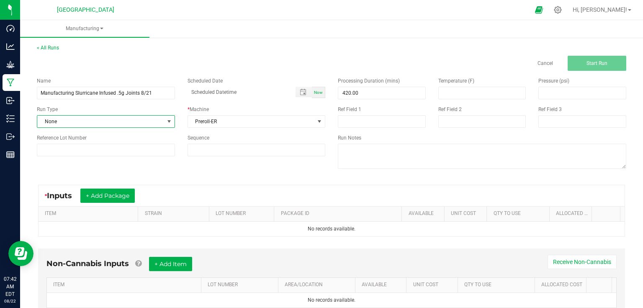
click at [159, 117] on span "None" at bounding box center [100, 122] width 127 height 12
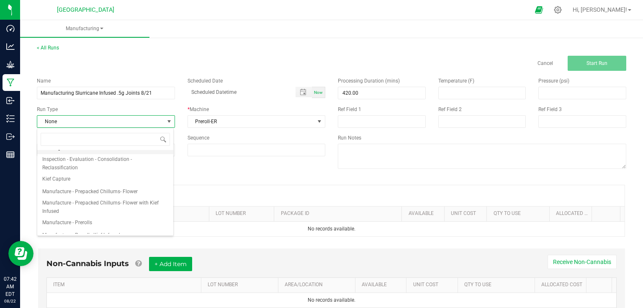
scroll to position [67, 0]
click at [75, 189] on span "Manufacture - Prerolls" at bounding box center [67, 189] width 50 height 8
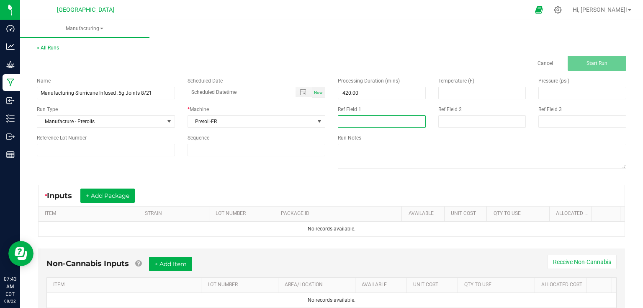
click at [369, 119] on input at bounding box center [382, 121] width 88 height 13
type input "37 rejects"
click at [122, 196] on button "+ Add Package" at bounding box center [107, 195] width 54 height 14
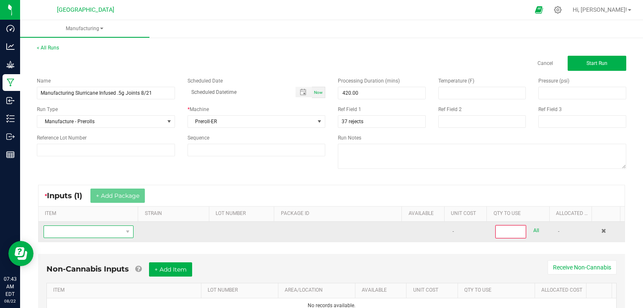
click at [108, 231] on span "NO DATA FOUND" at bounding box center [83, 232] width 79 height 12
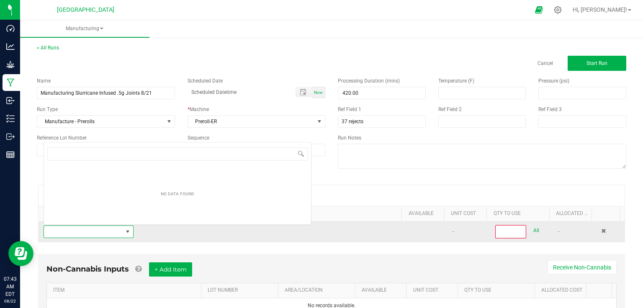
scroll to position [12, 87]
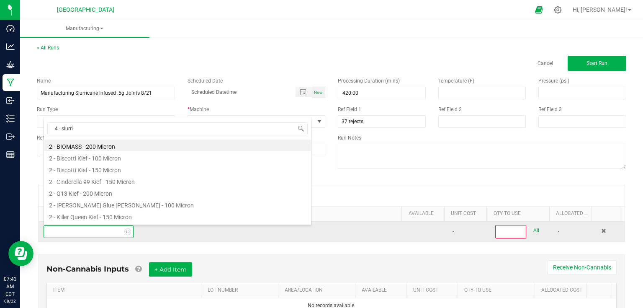
type input "4 - slurric"
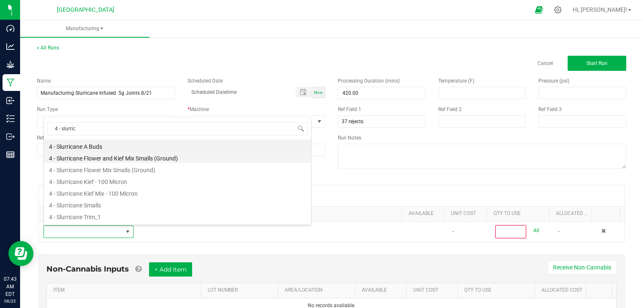
click at [140, 157] on li "4 - Slurricane Flower and Kief Mix Smalls (Ground)" at bounding box center [177, 157] width 267 height 12
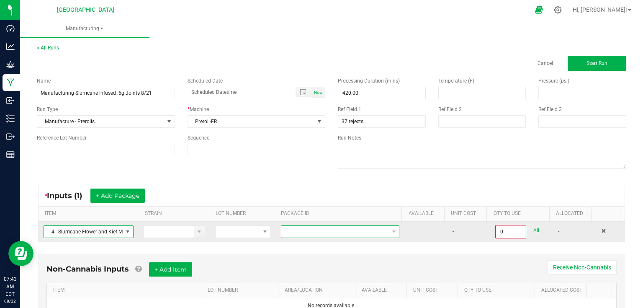
click at [304, 235] on span at bounding box center [334, 232] width 107 height 12
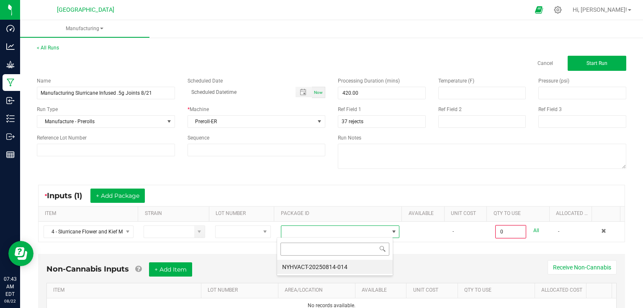
scroll to position [12, 116]
click at [314, 271] on li "NYHVACT-20250814-014" at bounding box center [335, 267] width 116 height 14
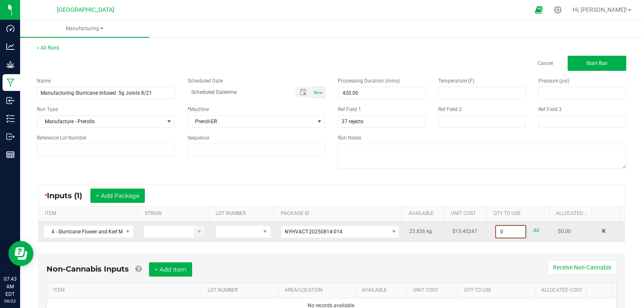
click at [512, 229] on input "0" at bounding box center [510, 232] width 29 height 12
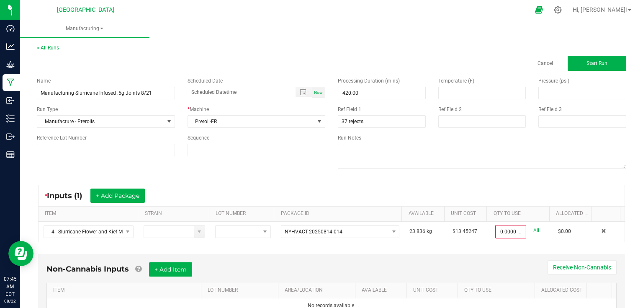
click at [230, 179] on div "* Inputs (1) + Add Package ITEM STRAIN LOT NUMBER PACKAGE ID AVAILABLE Unit Cos…" at bounding box center [332, 213] width 602 height 72
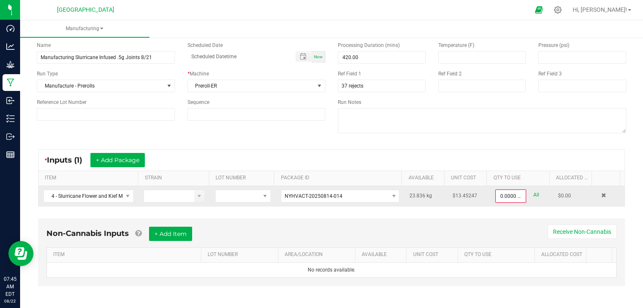
scroll to position [36, 0]
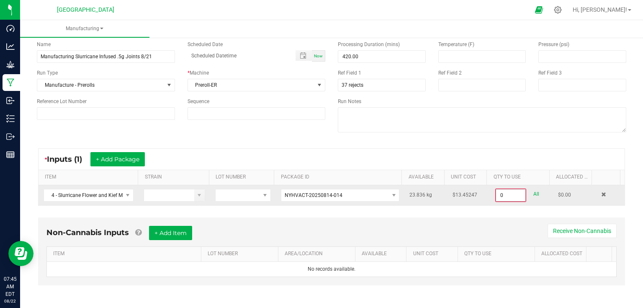
click at [509, 194] on input "0" at bounding box center [510, 195] width 29 height 12
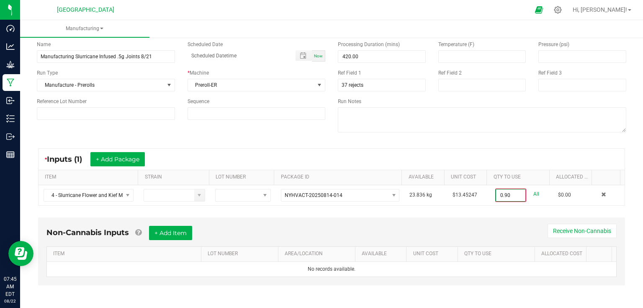
scroll to position [36, 0]
type input "0.9010 kg"
click at [527, 164] on div "* Inputs (1) + Add Package" at bounding box center [332, 160] width 586 height 21
click at [178, 232] on button "+ Add Item" at bounding box center [170, 233] width 43 height 14
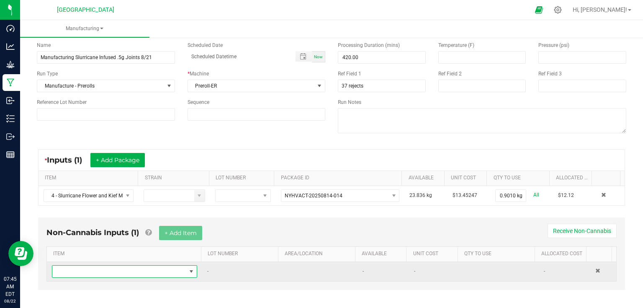
click at [165, 275] on span "NO DATA FOUND" at bounding box center [119, 272] width 134 height 12
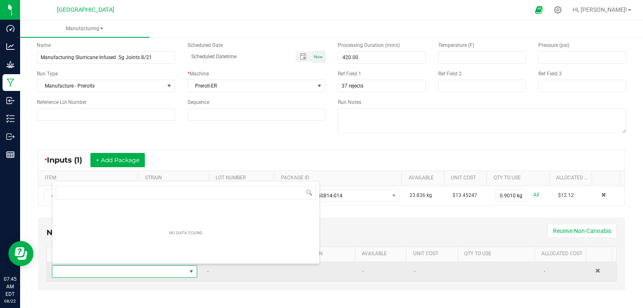
scroll to position [12, 141]
type input "84"
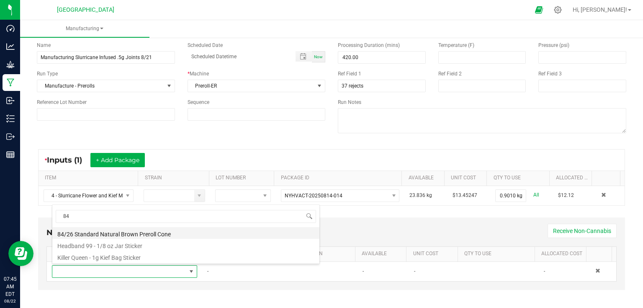
click at [98, 232] on li "84/26 Standard Natural Brown Preroll Cone" at bounding box center [185, 233] width 267 height 12
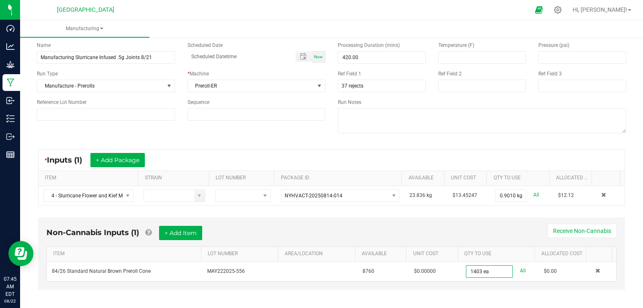
click at [520, 236] on div "Non-Cannabis Inputs (1) + Add Item Receive Non-Cannabis" at bounding box center [331, 236] width 570 height 21
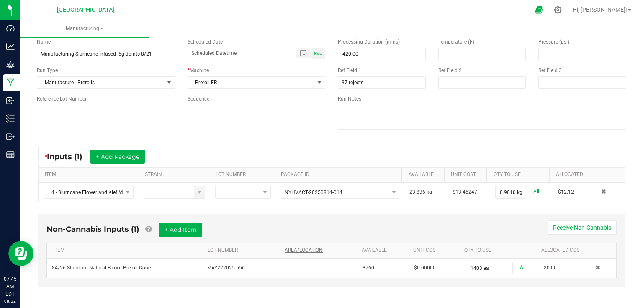
scroll to position [40, 0]
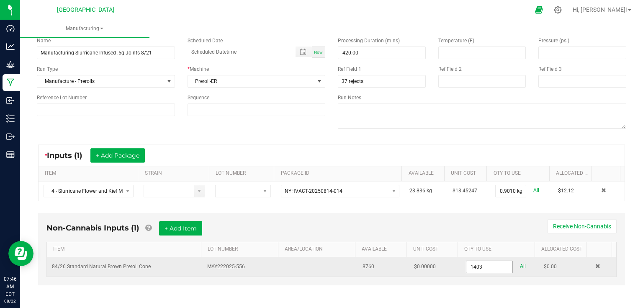
click at [485, 263] on input "1403" at bounding box center [490, 267] width 46 height 12
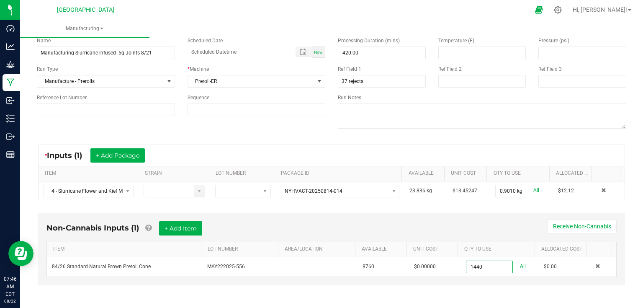
type input "1440 ea"
click at [483, 223] on div "Non-Cannabis Inputs (1) + Add Item Receive Non-Cannabis" at bounding box center [331, 231] width 570 height 21
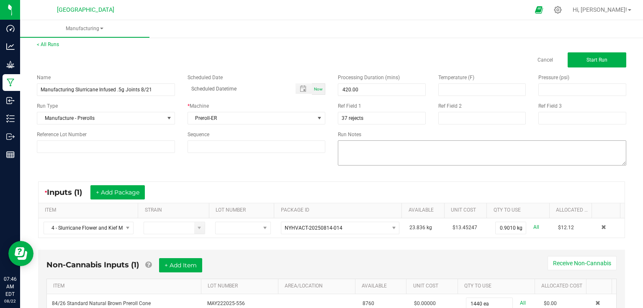
scroll to position [0, 0]
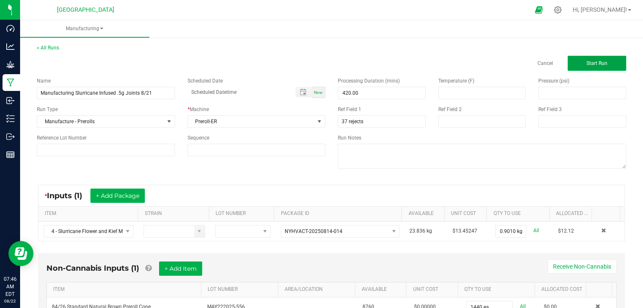
click at [603, 67] on button "Start Run" at bounding box center [597, 63] width 59 height 15
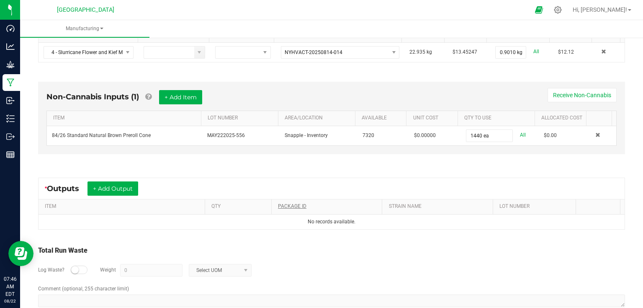
scroll to position [201, 0]
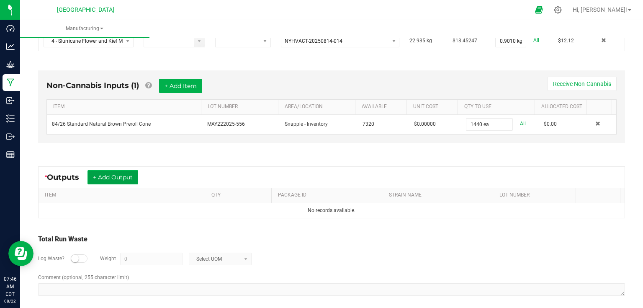
click at [136, 178] on button "+ Add Output" at bounding box center [113, 177] width 51 height 14
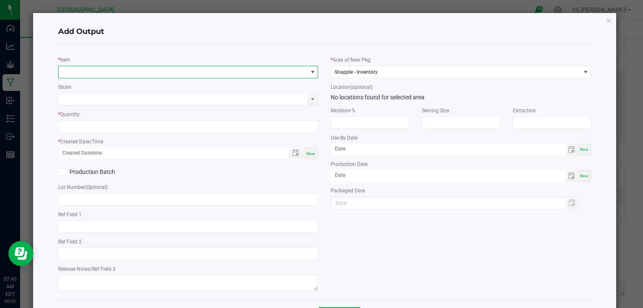
click at [144, 74] on span "NO DATA FOUND" at bounding box center [183, 72] width 249 height 12
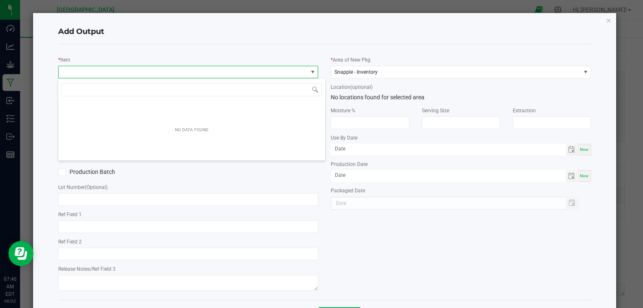
scroll to position [12, 258]
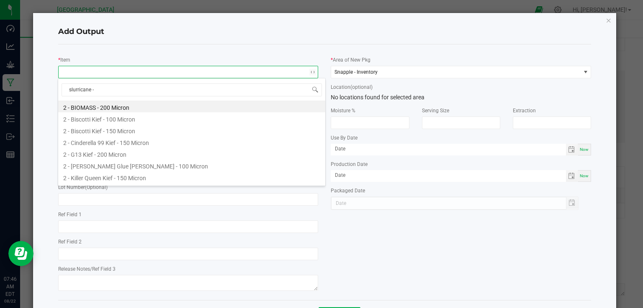
type input "slurricane -"
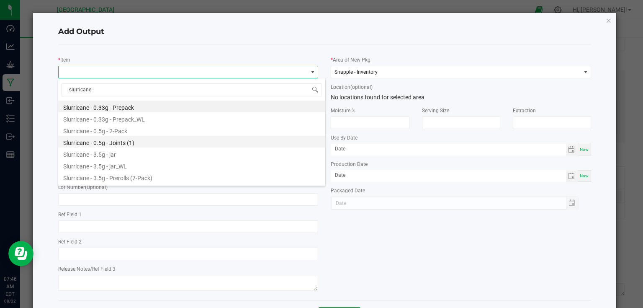
click at [131, 144] on li "Slurricane - 0.5g - Joints (1)" at bounding box center [191, 142] width 267 height 12
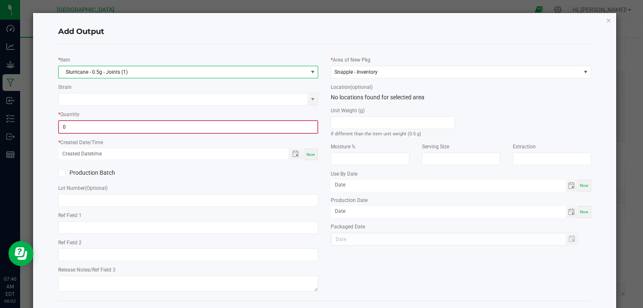
click at [135, 131] on input "0" at bounding box center [188, 127] width 259 height 12
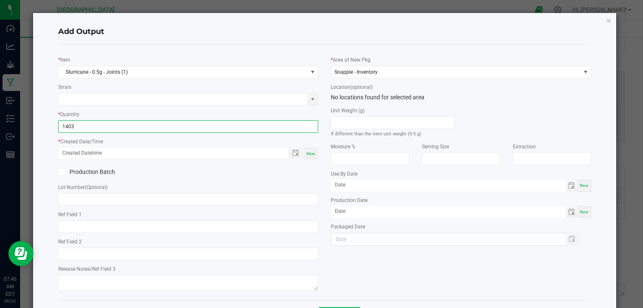
type input "1403 ea"
click at [310, 153] on span "Now" at bounding box center [311, 153] width 9 height 5
type input "08/22/2025 7:46 AM"
type input "[DATE]"
click at [311, 166] on div "Production Batch" at bounding box center [188, 172] width 273 height 13
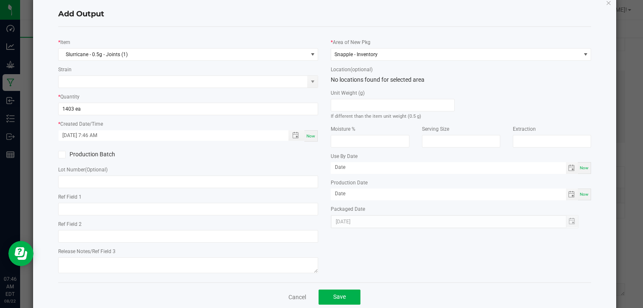
scroll to position [34, 0]
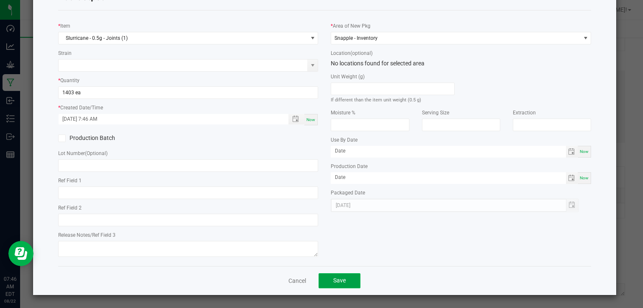
click at [345, 284] on button "Save" at bounding box center [340, 280] width 42 height 15
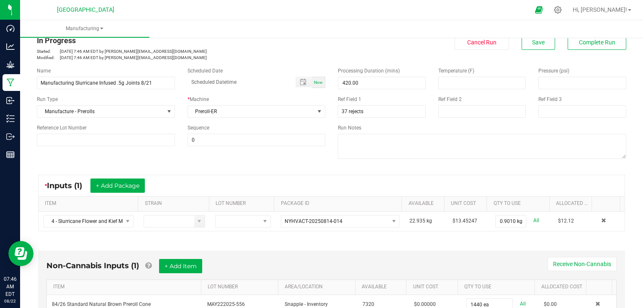
scroll to position [0, 0]
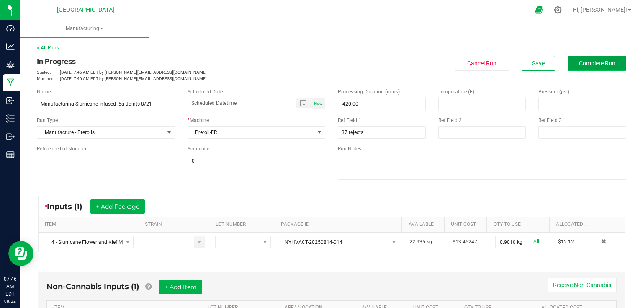
click at [579, 63] on span "Complete Run" at bounding box center [597, 63] width 36 height 7
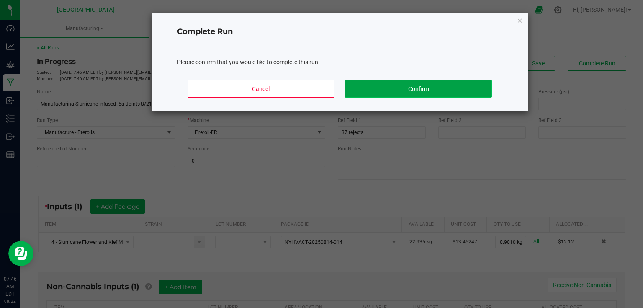
click at [462, 94] on button "Confirm" at bounding box center [418, 89] width 147 height 18
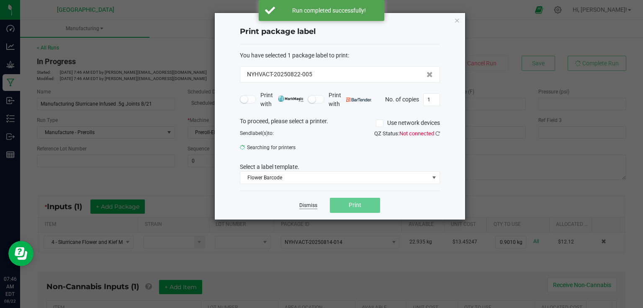
click at [306, 206] on link "Dismiss" at bounding box center [308, 205] width 18 height 7
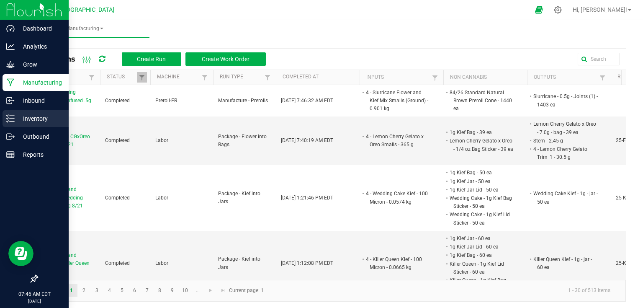
click at [5, 118] on div "Inventory" at bounding box center [36, 118] width 66 height 17
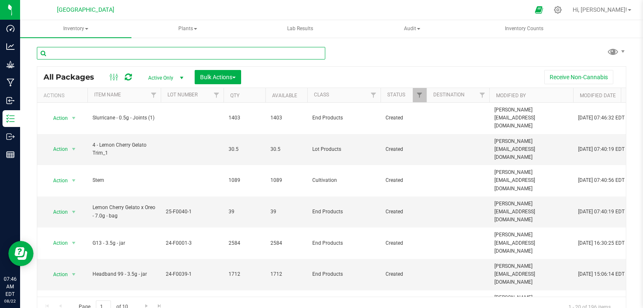
click at [109, 53] on input "text" at bounding box center [181, 53] width 289 height 13
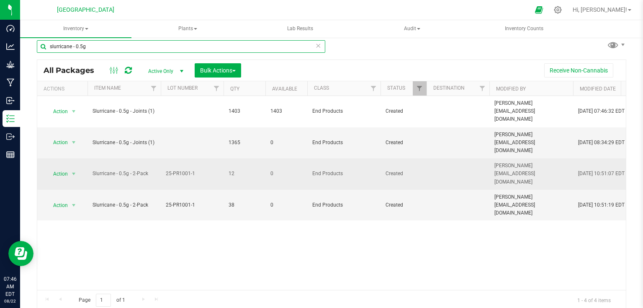
scroll to position [8, 0]
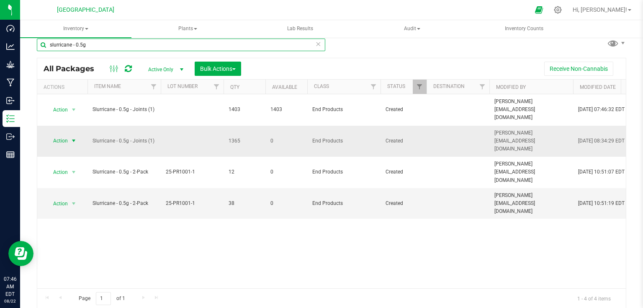
type input "slurricane - 0.5g"
click at [71, 137] on span "select" at bounding box center [73, 140] width 7 height 7
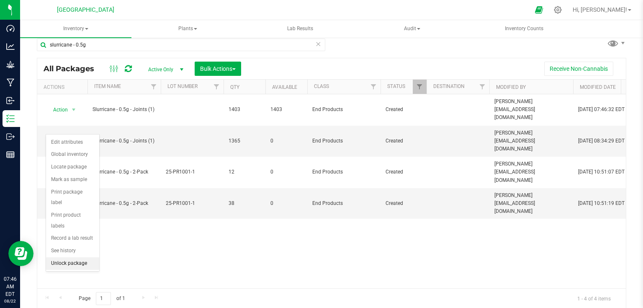
click at [70, 257] on li "Unlock package" at bounding box center [72, 263] width 53 height 13
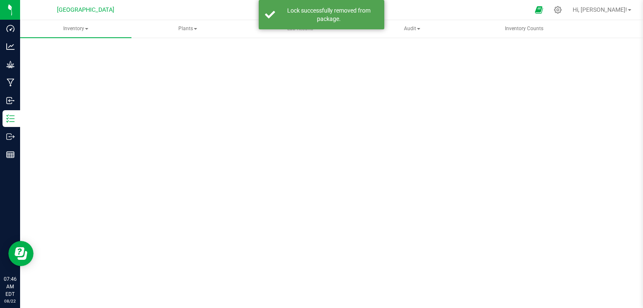
scroll to position [0, 0]
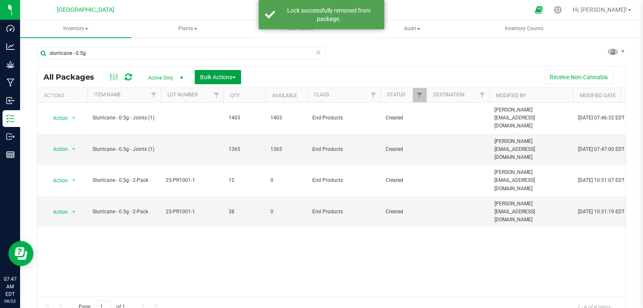
click at [214, 81] on button "Bulk Actions" at bounding box center [218, 77] width 46 height 14
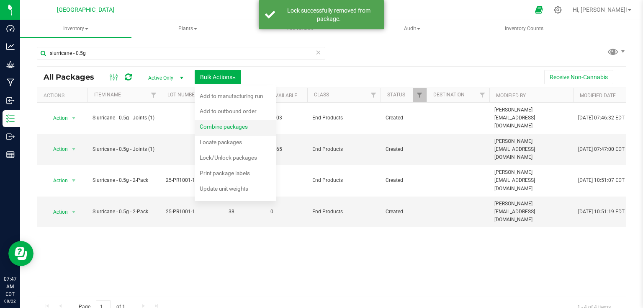
click at [215, 124] on span "Combine packages" at bounding box center [224, 126] width 48 height 7
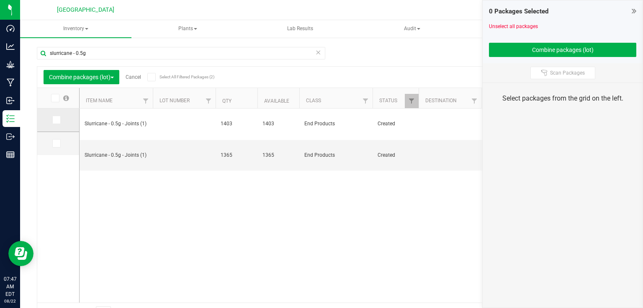
click at [60, 117] on span at bounding box center [56, 120] width 8 height 8
click at [0, 0] on input "checkbox" at bounding box center [0, 0] width 0 height 0
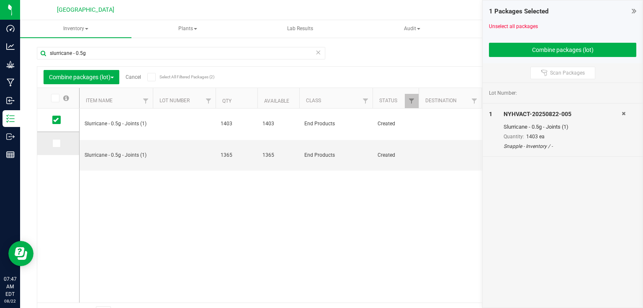
click at [56, 143] on icon at bounding box center [55, 143] width 5 height 0
click at [0, 0] on input "checkbox" at bounding box center [0, 0] width 0 height 0
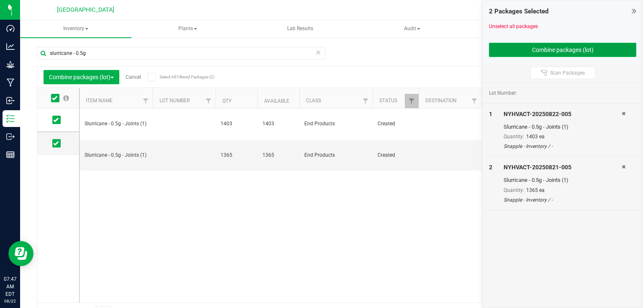
click at [506, 53] on button "Combine packages (lot)" at bounding box center [562, 50] width 147 height 14
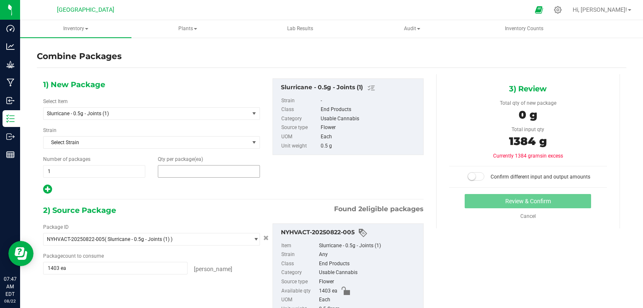
click at [179, 172] on span at bounding box center [209, 171] width 102 height 13
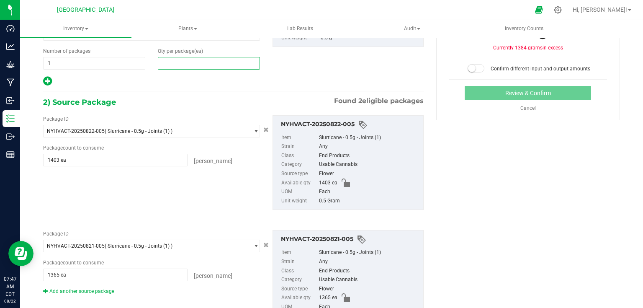
scroll to position [101, 0]
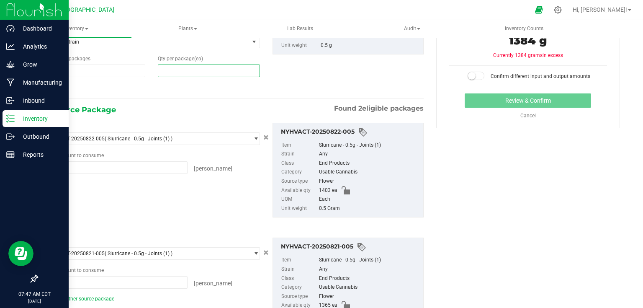
type input "0"
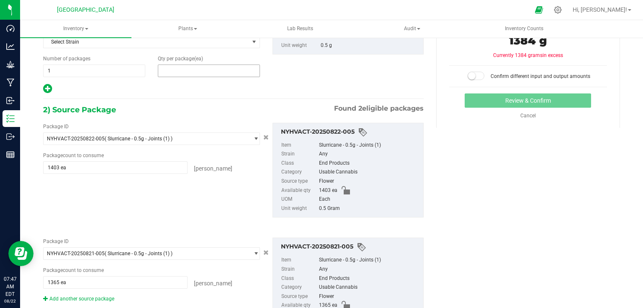
click at [179, 68] on span at bounding box center [209, 71] width 102 height 13
type input "2768"
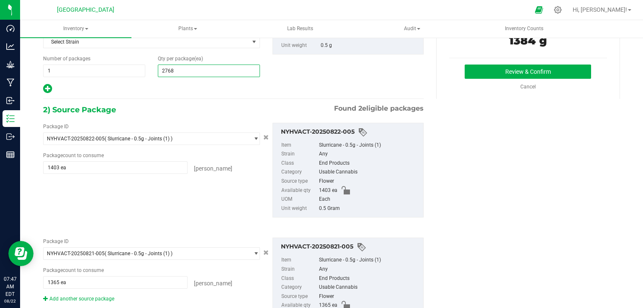
type input "2,768"
click at [220, 90] on div at bounding box center [151, 88] width 217 height 11
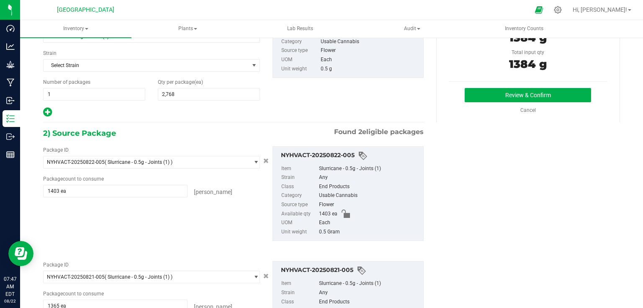
scroll to position [67, 0]
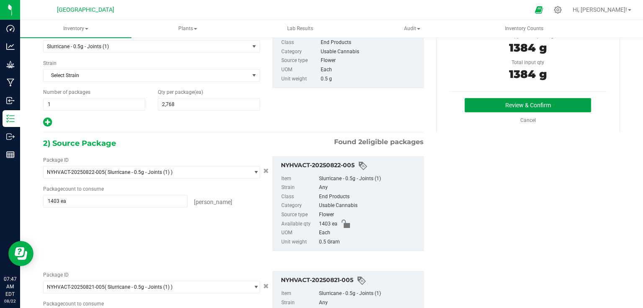
click at [499, 106] on button "Review & Confirm" at bounding box center [528, 105] width 126 height 14
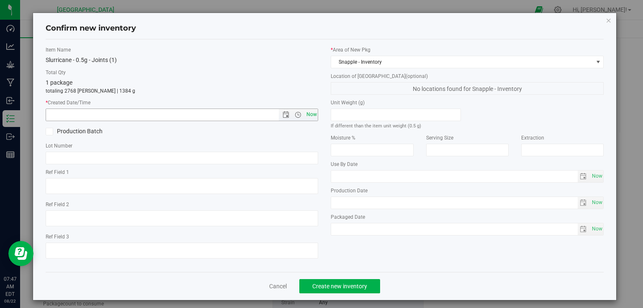
click at [311, 114] on span "Now" at bounding box center [311, 114] width 14 height 12
type input "8/22/2025 7:47 AM"
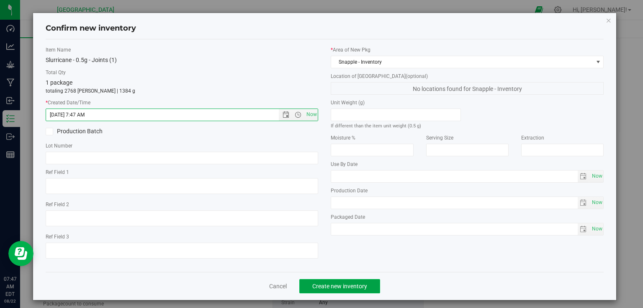
click at [336, 289] on span "Create new inventory" at bounding box center [339, 286] width 55 height 7
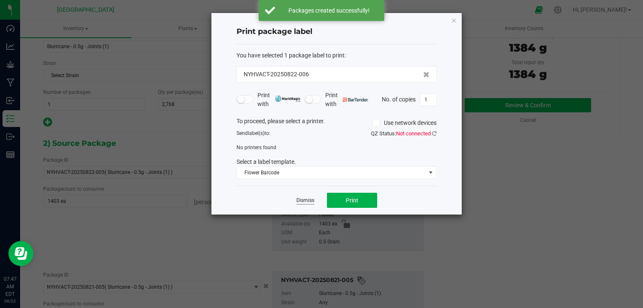
click at [304, 199] on link "Dismiss" at bounding box center [306, 200] width 18 height 7
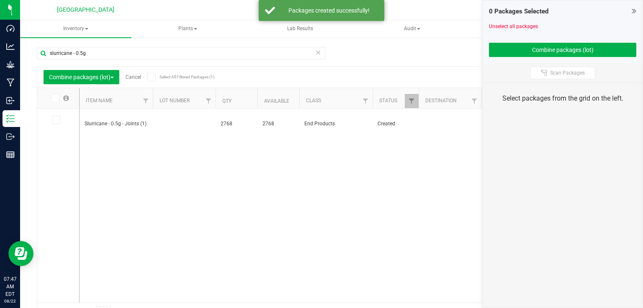
click at [633, 8] on icon at bounding box center [634, 11] width 5 height 8
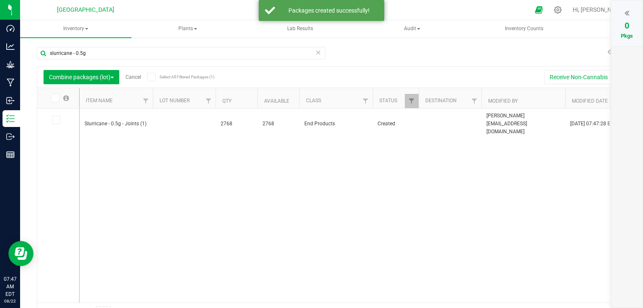
click at [137, 77] on link "Cancel" at bounding box center [133, 77] width 15 height 6
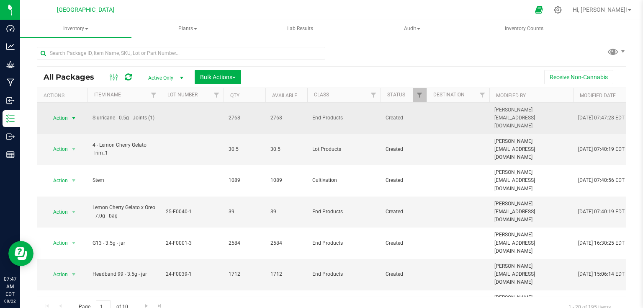
click at [69, 112] on span "select" at bounding box center [74, 118] width 10 height 12
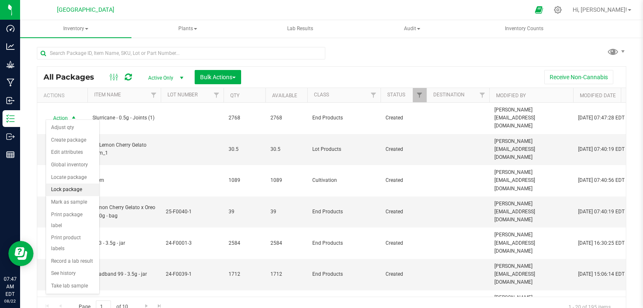
click at [67, 191] on li "Lock package" at bounding box center [72, 189] width 53 height 13
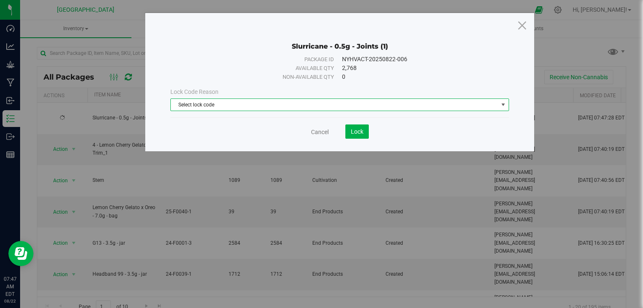
click at [274, 104] on span "Select lock code" at bounding box center [335, 105] width 328 height 12
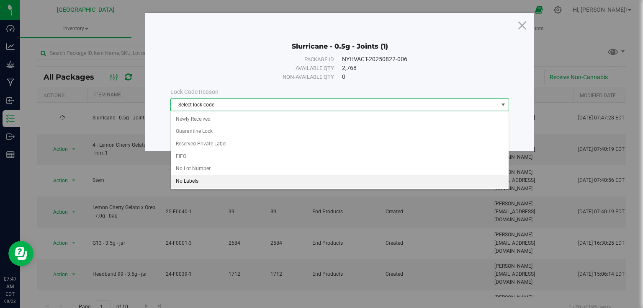
click at [194, 183] on li "No Labels" at bounding box center [340, 181] width 338 height 13
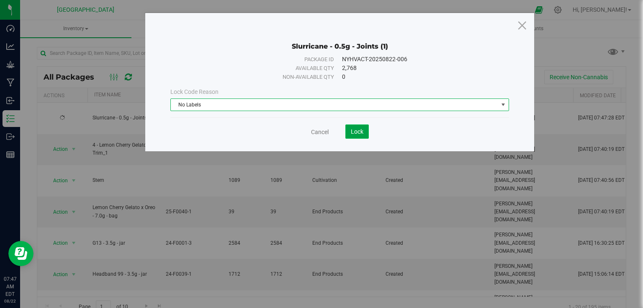
click at [354, 132] on span "Lock" at bounding box center [357, 131] width 13 height 7
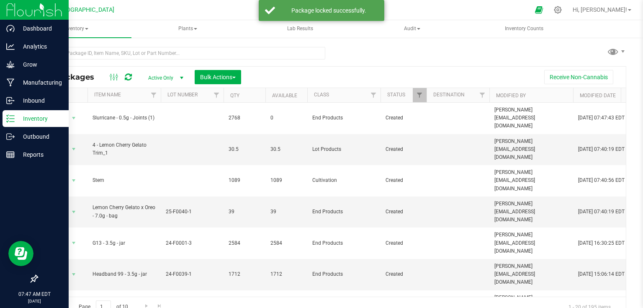
click at [16, 8] on img at bounding box center [34, 10] width 56 height 20
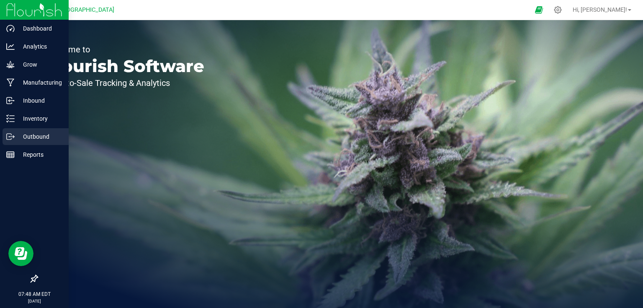
click at [39, 134] on p "Outbound" at bounding box center [40, 137] width 50 height 10
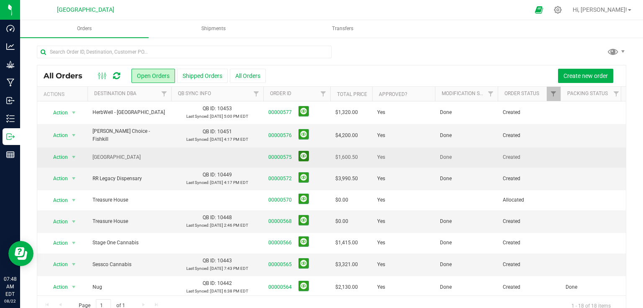
click at [303, 152] on button at bounding box center [304, 156] width 10 height 10
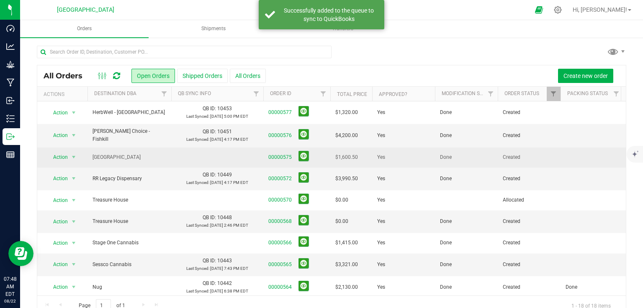
click at [119, 75] on icon at bounding box center [116, 76] width 7 height 8
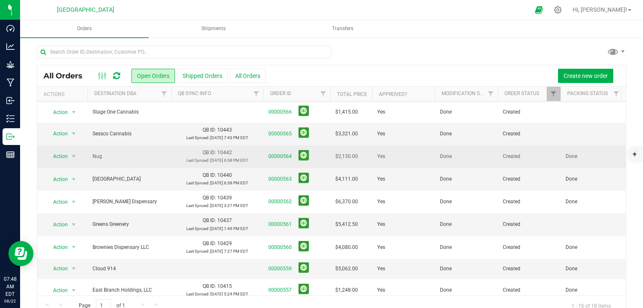
scroll to position [134, 0]
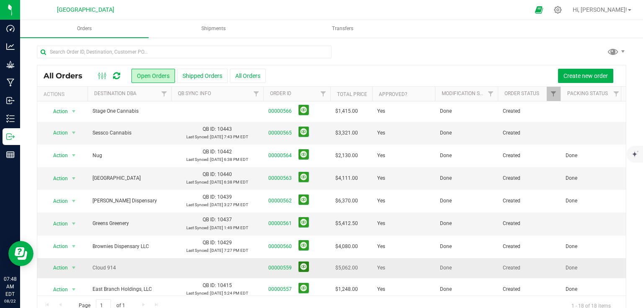
click at [302, 265] on button at bounding box center [304, 266] width 10 height 10
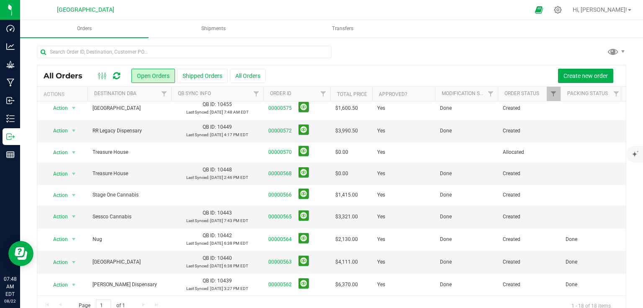
scroll to position [39, 0]
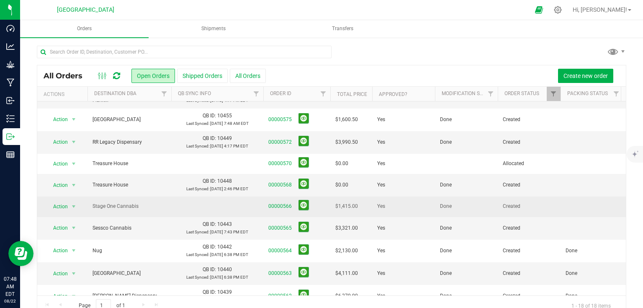
click at [311, 200] on span "00000566" at bounding box center [296, 206] width 57 height 13
click at [303, 202] on button at bounding box center [304, 205] width 10 height 10
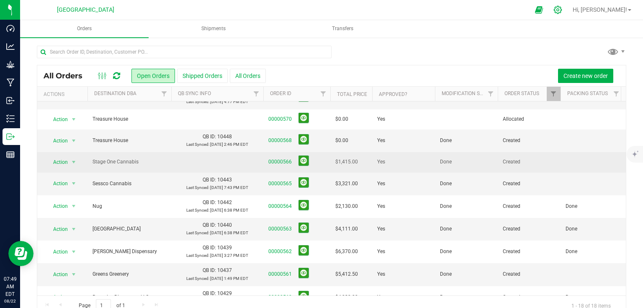
scroll to position [34, 0]
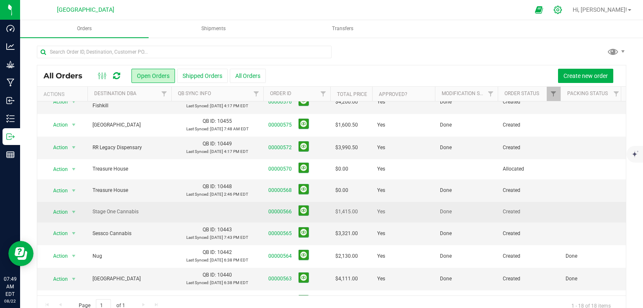
click at [562, 9] on icon at bounding box center [558, 10] width 8 height 8
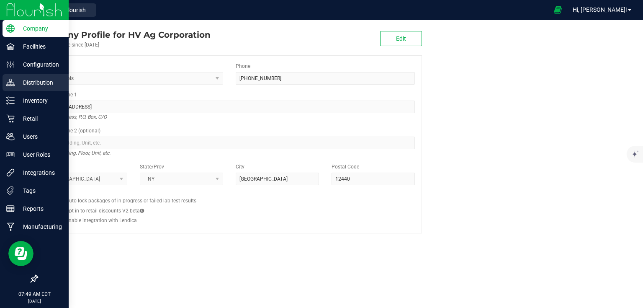
click at [39, 85] on p "Distribution" at bounding box center [40, 82] width 50 height 10
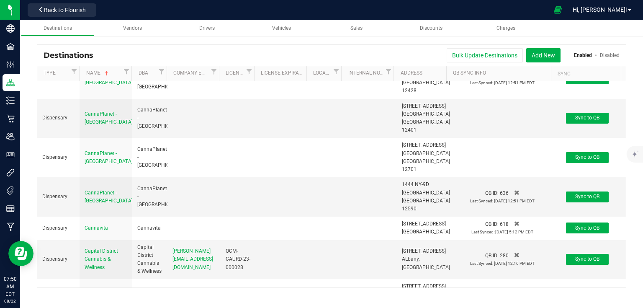
scroll to position [1072, 0]
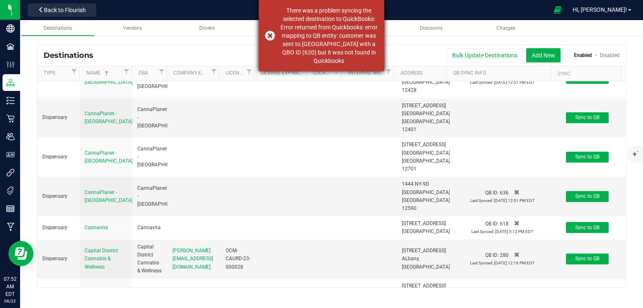
click at [345, 39] on div "There was a problem syncing the selected destination to QuickBooks: Error retur…" at bounding box center [329, 35] width 98 height 59
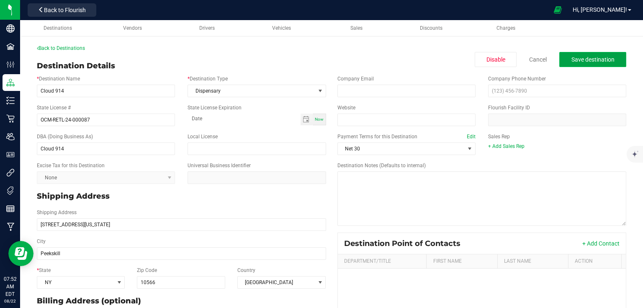
click at [572, 59] on span "Save destination" at bounding box center [593, 59] width 43 height 7
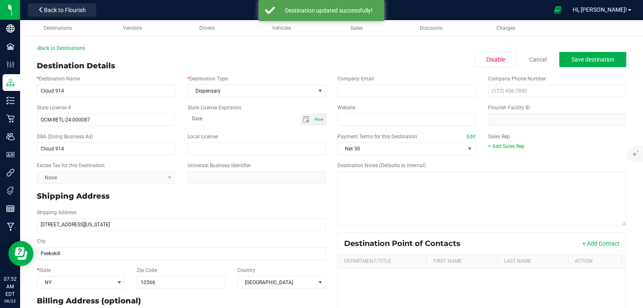
click at [77, 51] on div "Back to Destinations" at bounding box center [332, 48] width 590 height 8
click at [80, 47] on link "Back to Destinations" at bounding box center [61, 48] width 48 height 6
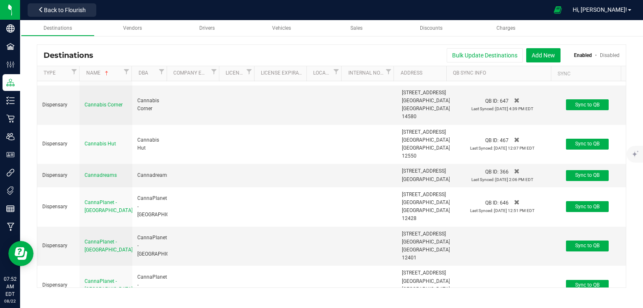
scroll to position [1039, 0]
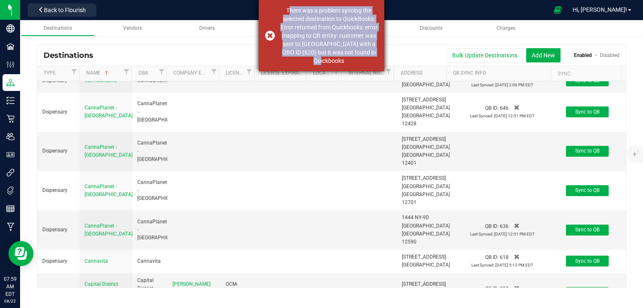
drag, startPoint x: 285, startPoint y: 7, endPoint x: 379, endPoint y: 54, distance: 104.7
click at [379, 54] on div "There was a problem syncing the selected destination to QuickBooks: Error retur…" at bounding box center [322, 35] width 126 height 71
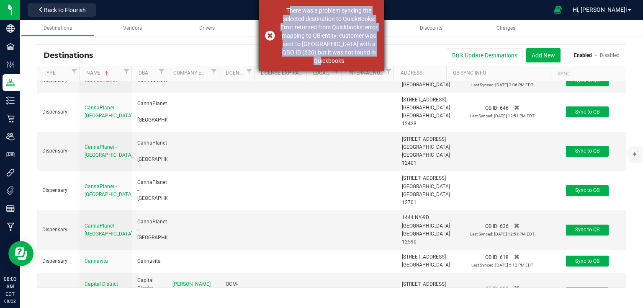
drag, startPoint x: 283, startPoint y: 8, endPoint x: 374, endPoint y: 53, distance: 101.9
click at [374, 53] on div "There was a problem syncing the selected destination to QuickBooks: Error retur…" at bounding box center [329, 35] width 98 height 59
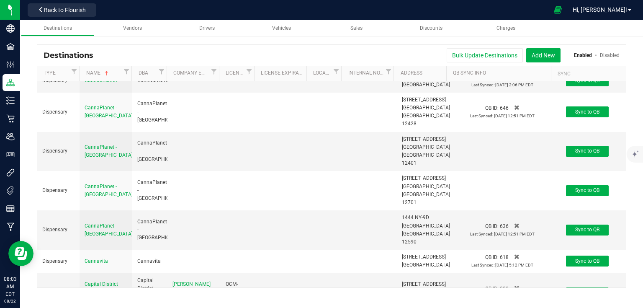
copy div "There was a problem syncing the selected destination to QuickBooks: Error retur…"
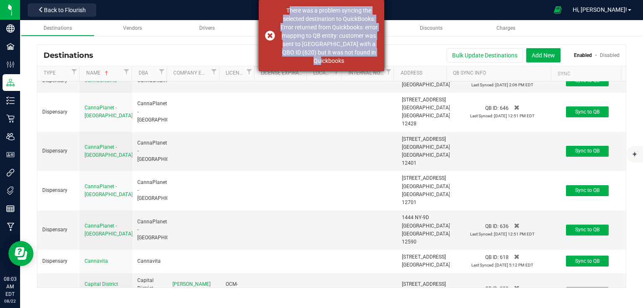
drag, startPoint x: 285, startPoint y: 7, endPoint x: 382, endPoint y: 61, distance: 110.6
click at [382, 61] on div "There was a problem syncing the selected destination to QuickBooks: Error retur…" at bounding box center [322, 35] width 126 height 71
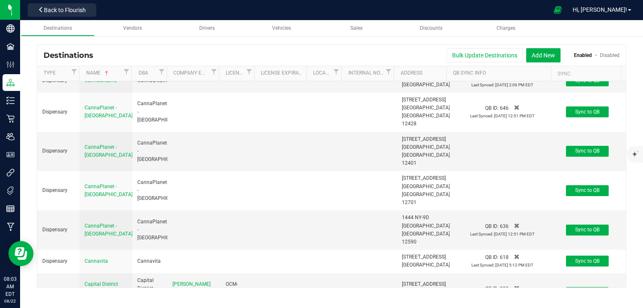
copy div "There was a problem syncing the selected destination to QuickBooks: Error retur…"
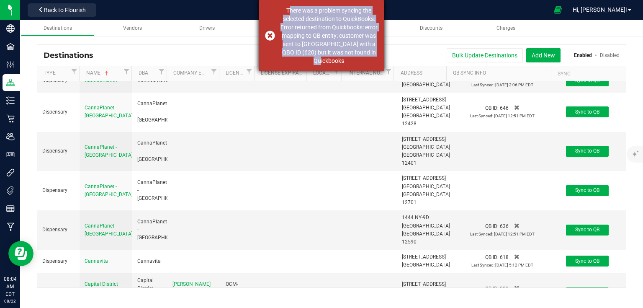
drag, startPoint x: 375, startPoint y: 52, endPoint x: 285, endPoint y: 7, distance: 101.1
click at [285, 7] on div "There was a problem syncing the selected destination to QuickBooks: Error retur…" at bounding box center [329, 35] width 98 height 59
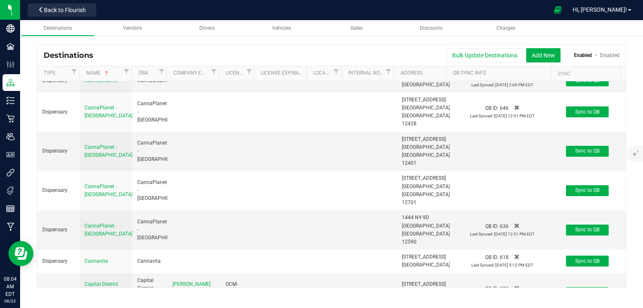
drag, startPoint x: 297, startPoint y: 20, endPoint x: 277, endPoint y: 39, distance: 28.1
click at [277, 39] on div "Destinations Bulk Update Destinations Add New Enabled Disabled Type Name DBA Co…" at bounding box center [331, 166] width 623 height 260
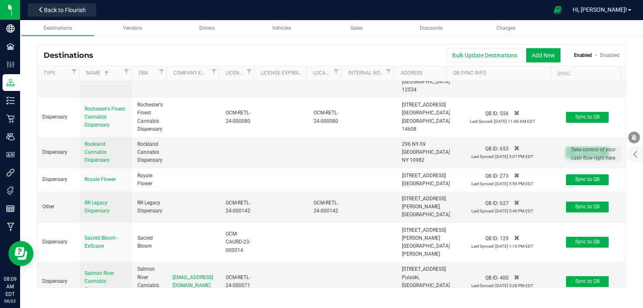
scroll to position [4925, 0]
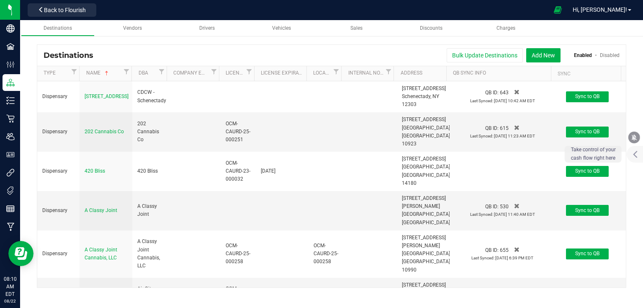
scroll to position [4925, 0]
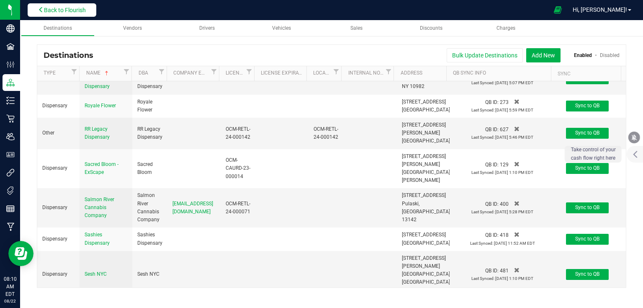
click at [80, 12] on span "Back to Flourish" at bounding box center [65, 10] width 42 height 7
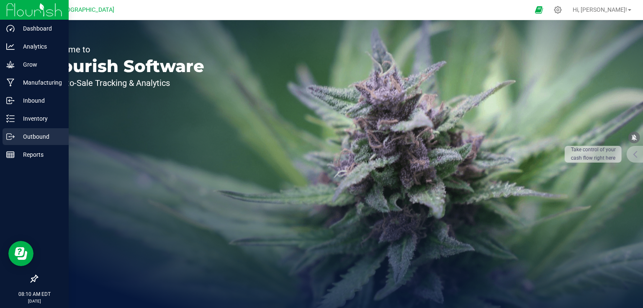
click at [29, 136] on p "Outbound" at bounding box center [40, 137] width 50 height 10
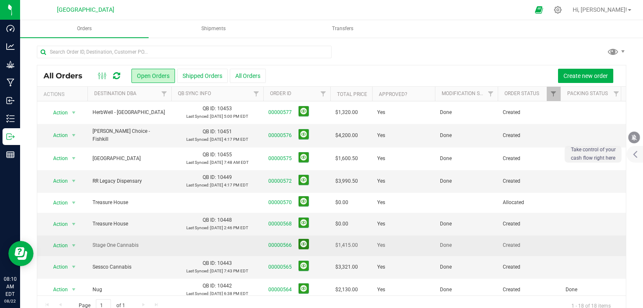
click at [302, 240] on button at bounding box center [304, 244] width 10 height 10
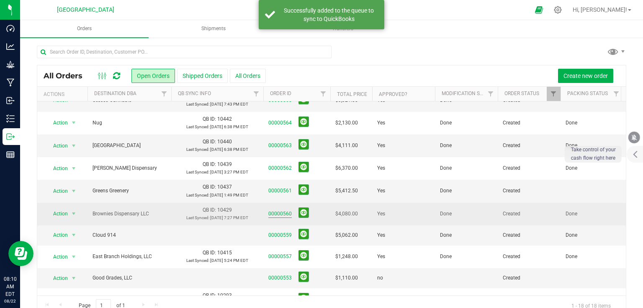
scroll to position [168, 0]
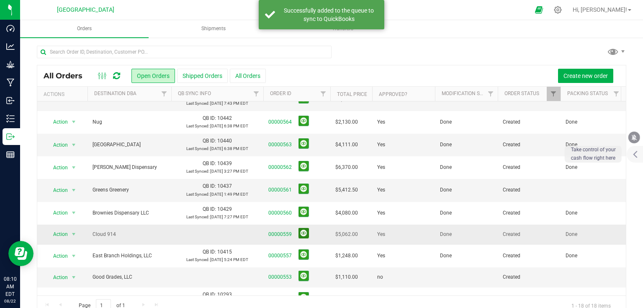
click at [302, 232] on button at bounding box center [304, 233] width 10 height 10
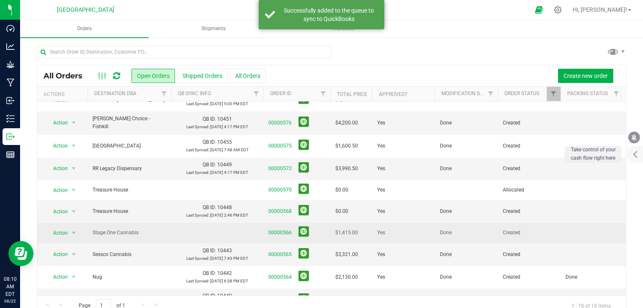
scroll to position [0, 0]
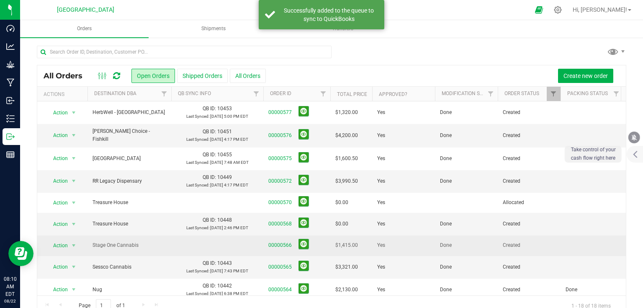
click at [111, 74] on div at bounding box center [109, 76] width 28 height 10
click at [121, 73] on div at bounding box center [109, 76] width 28 height 10
click at [119, 77] on icon at bounding box center [116, 76] width 7 height 8
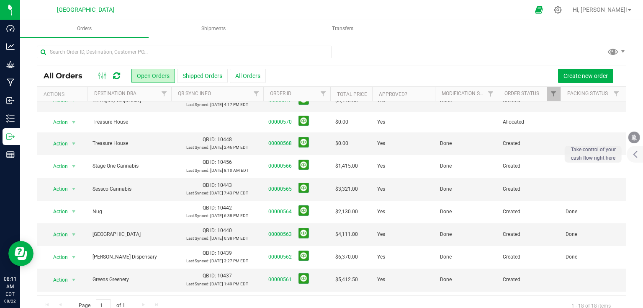
scroll to position [78, 0]
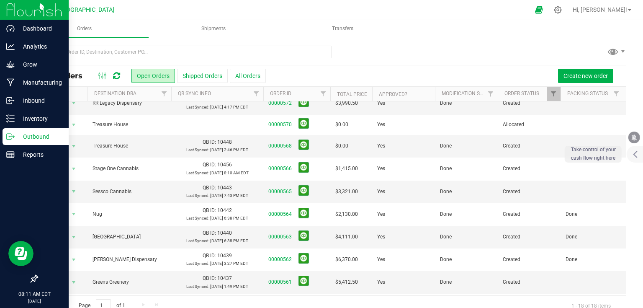
click at [14, 8] on img at bounding box center [34, 10] width 56 height 20
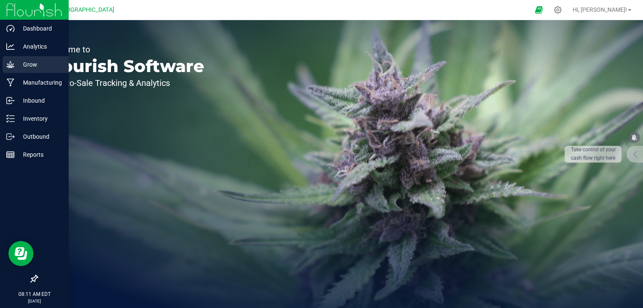
click at [32, 60] on p "Grow" at bounding box center [40, 64] width 50 height 10
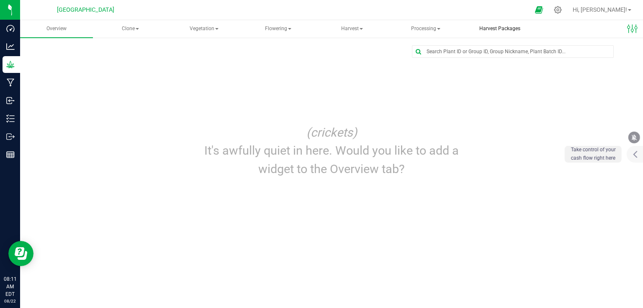
click at [488, 27] on span "Harvest Packages" at bounding box center [500, 28] width 64 height 7
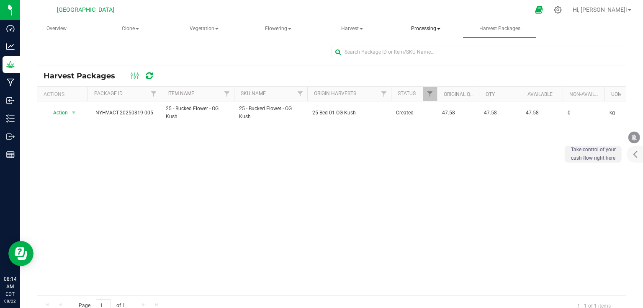
click at [434, 30] on span "Processing" at bounding box center [426, 29] width 72 height 17
click at [437, 59] on span "Processing harvests" at bounding box center [439, 60] width 77 height 7
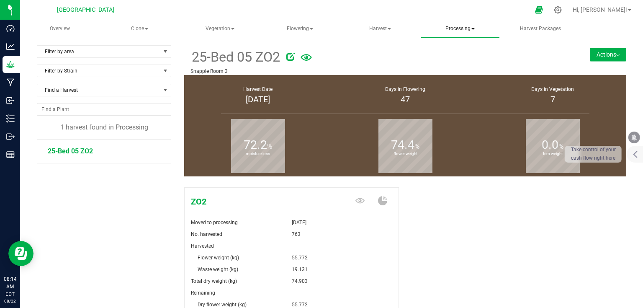
click at [466, 30] on span "Processing" at bounding box center [460, 29] width 78 height 17
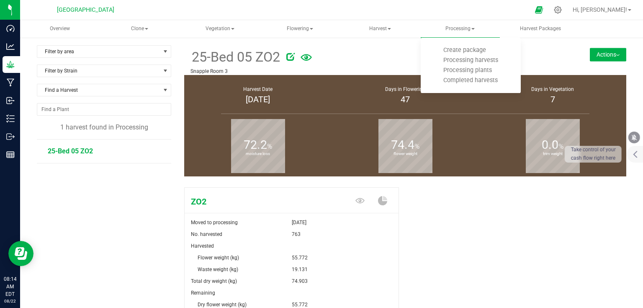
click at [536, 60] on div at bounding box center [419, 55] width 266 height 17
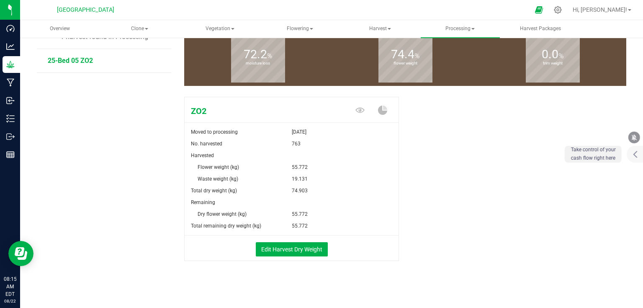
scroll to position [91, 0]
drag, startPoint x: 193, startPoint y: 166, endPoint x: 317, endPoint y: 168, distance: 124.0
click at [317, 168] on div "Flower weight (kg) 55.772" at bounding box center [292, 160] width 214 height 23
click at [392, 28] on span "Harvest" at bounding box center [380, 29] width 78 height 17
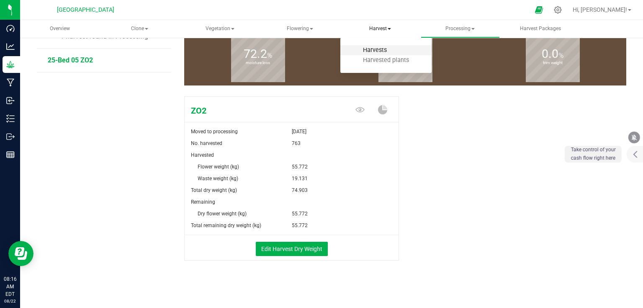
click at [385, 49] on span "Harvests" at bounding box center [375, 49] width 46 height 7
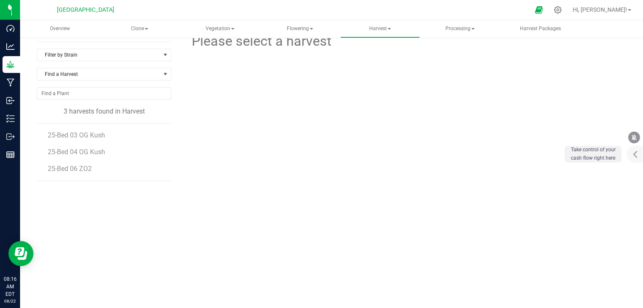
scroll to position [15, 0]
click at [90, 151] on span "25-Bed 04 OG Kush" at bounding box center [77, 152] width 59 height 8
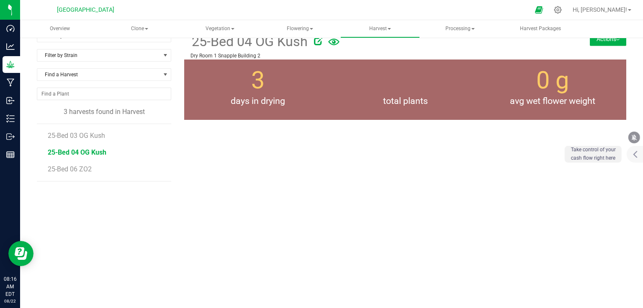
scroll to position [26, 0]
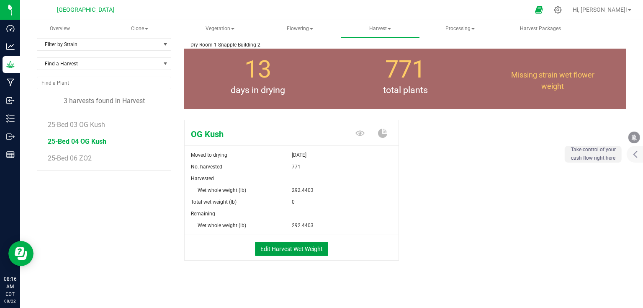
click at [320, 248] on button "Edit Harvest Wet Weight" at bounding box center [291, 249] width 73 height 14
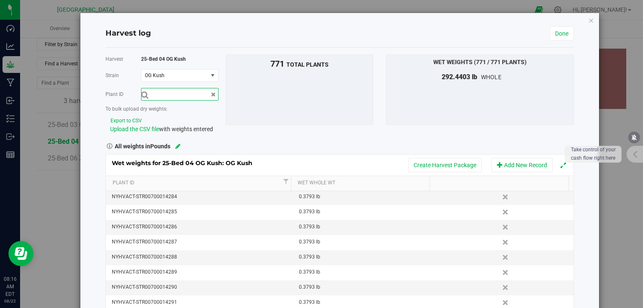
scroll to position [134, 0]
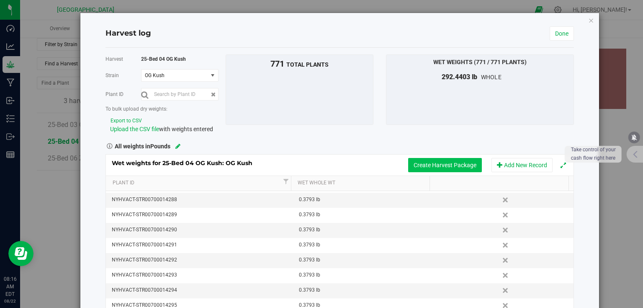
click at [423, 169] on button "Create Harvest Package" at bounding box center [445, 165] width 74 height 14
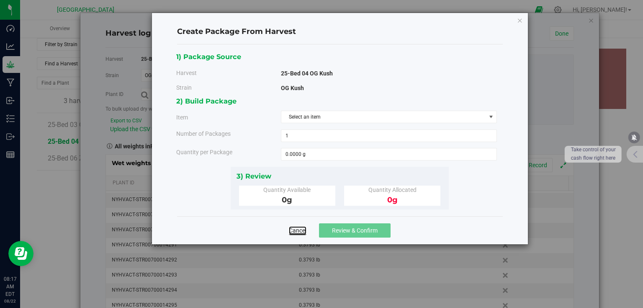
click at [298, 233] on link "Cancel" at bounding box center [298, 230] width 18 height 8
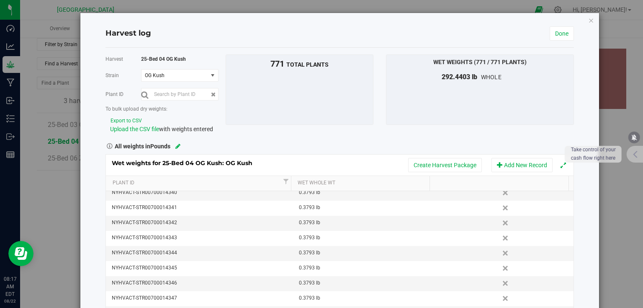
scroll to position [938, 0]
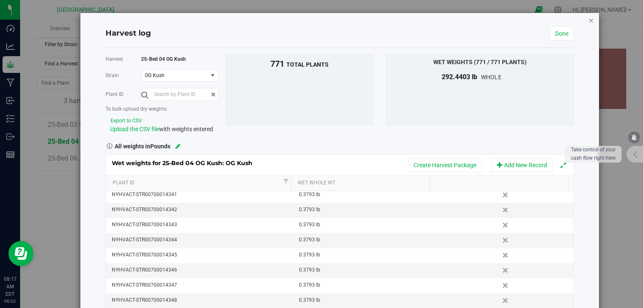
click at [588, 22] on icon "button" at bounding box center [591, 20] width 6 height 10
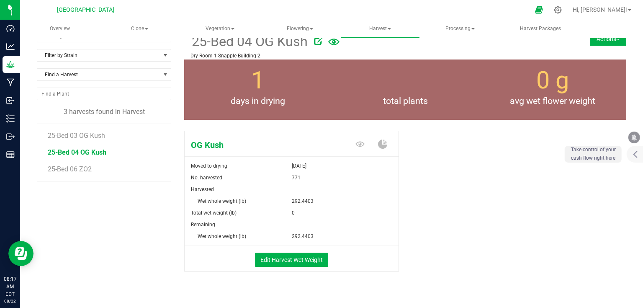
scroll to position [26, 0]
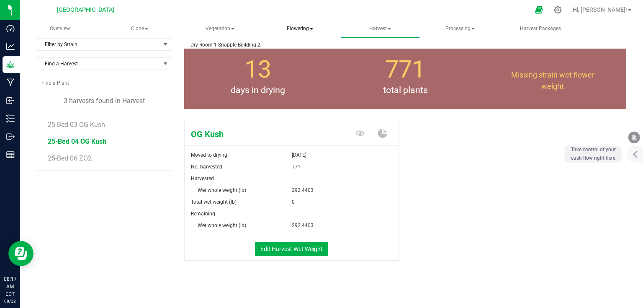
click at [284, 31] on span "Flowering" at bounding box center [300, 29] width 78 height 17
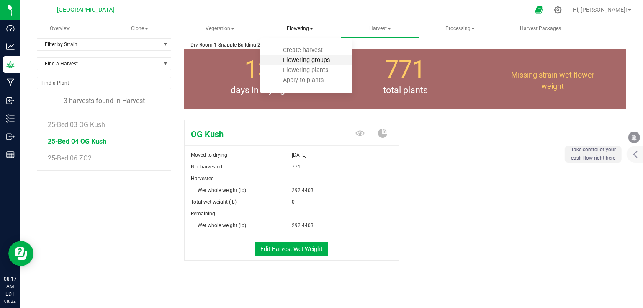
click at [302, 59] on span "Flowering groups" at bounding box center [307, 60] width 70 height 7
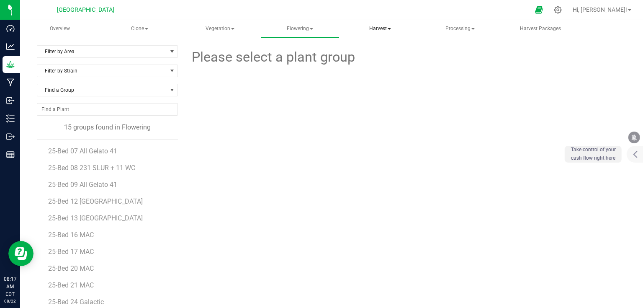
click at [381, 23] on span "Harvest" at bounding box center [380, 29] width 78 height 17
click at [378, 50] on span "Harvests" at bounding box center [375, 49] width 46 height 7
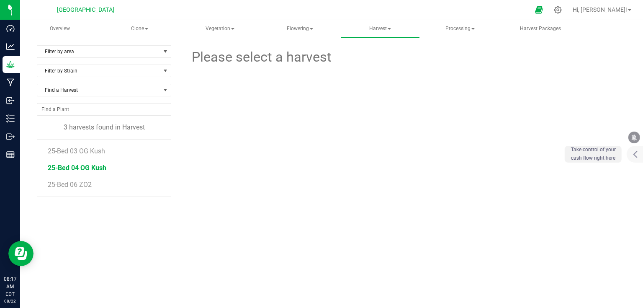
click at [90, 166] on span "25-Bed 04 OG Kush" at bounding box center [77, 168] width 59 height 8
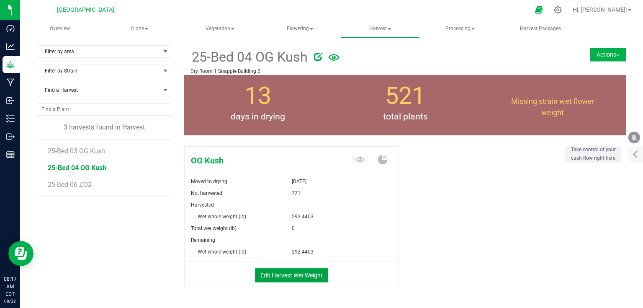
click at [286, 272] on button "Edit Harvest Wet Weight" at bounding box center [291, 275] width 73 height 14
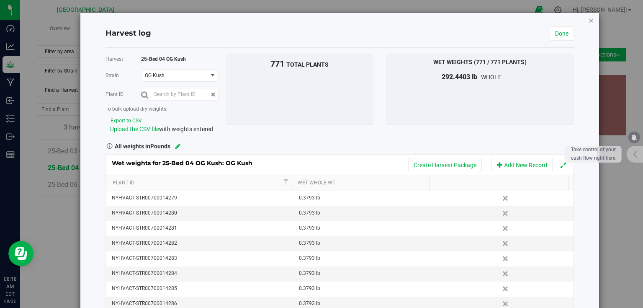
click at [588, 20] on icon "button" at bounding box center [591, 20] width 6 height 10
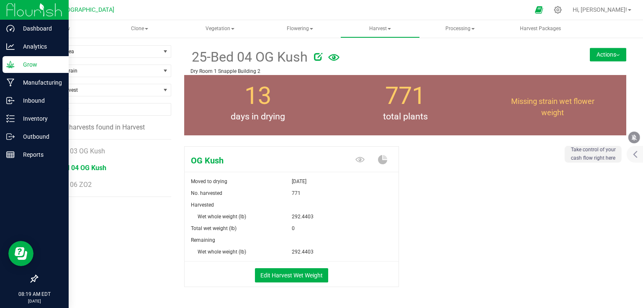
click at [24, 9] on img at bounding box center [34, 10] width 56 height 20
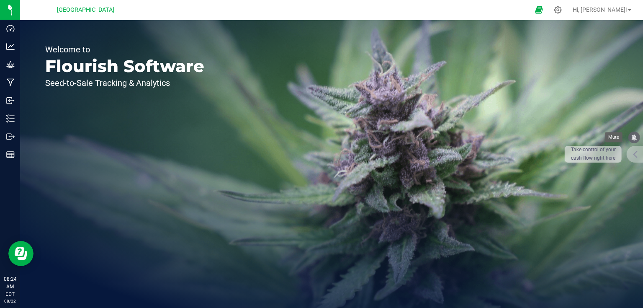
click at [637, 140] on icon "mute" at bounding box center [635, 138] width 8 height 8
